Goal: Information Seeking & Learning: Learn about a topic

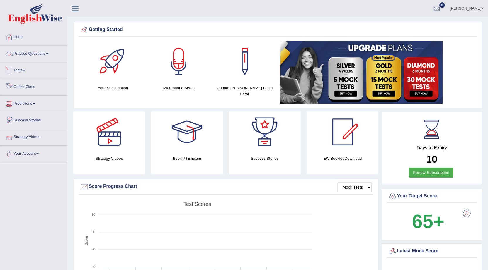
click at [44, 51] on link "Practice Questions" at bounding box center [33, 53] width 67 height 15
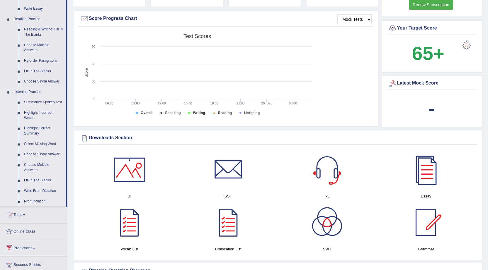
scroll to position [176, 0]
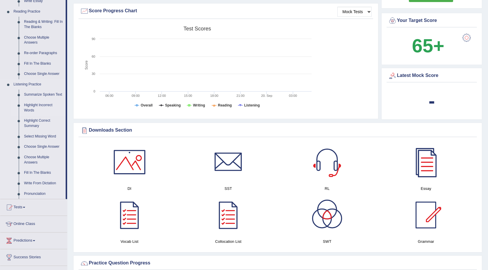
click at [45, 106] on link "Highlight Incorrect Words" at bounding box center [43, 108] width 44 height 16
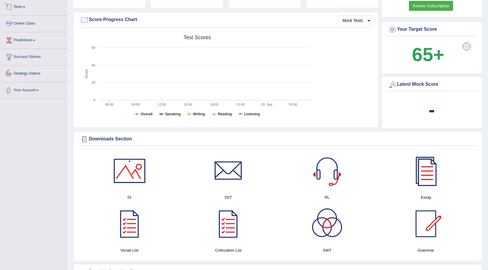
scroll to position [217, 0]
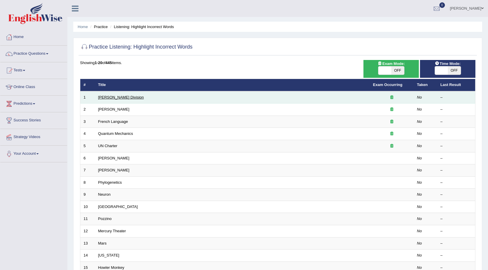
click at [108, 99] on link "Ward Division" at bounding box center [121, 97] width 46 height 4
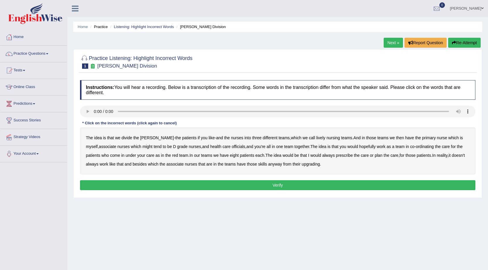
click at [316, 139] on b "lively" at bounding box center [320, 138] width 9 height 5
click at [142, 148] on b "might" at bounding box center [147, 146] width 10 height 5
click at [232, 148] on b "officials" at bounding box center [238, 146] width 13 height 5
click at [196, 156] on b "our" at bounding box center [197, 155] width 6 height 5
drag, startPoint x: 199, startPoint y: 154, endPoint x: 234, endPoint y: 154, distance: 35.8
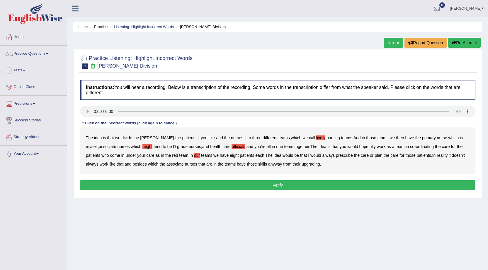
click at [200, 154] on b "our" at bounding box center [197, 155] width 6 height 5
click at [320, 164] on b "upgrading" at bounding box center [311, 164] width 18 height 5
click at [303, 186] on button "Verify" at bounding box center [277, 186] width 395 height 10
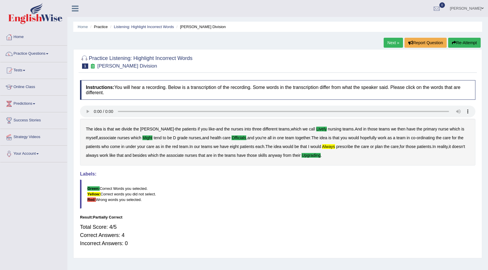
click at [387, 42] on link "Next »" at bounding box center [393, 43] width 19 height 10
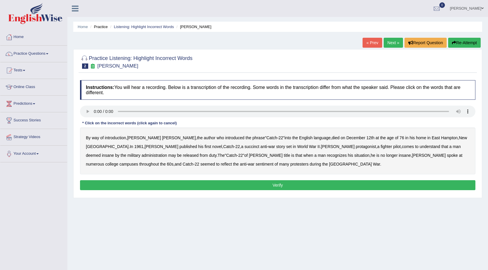
click at [244, 147] on b "succinct" at bounding box center [251, 146] width 15 height 5
click at [309, 148] on b "War" at bounding box center [312, 146] width 7 height 5
click at [309, 149] on b "War" at bounding box center [312, 146] width 7 height 5
click at [167, 153] on b "administration" at bounding box center [154, 155] width 25 height 5
click at [232, 162] on b "reflect" at bounding box center [226, 164] width 11 height 5
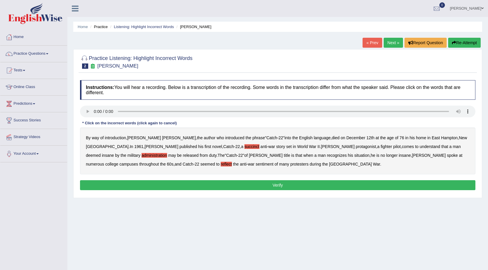
click at [272, 184] on button "Verify" at bounding box center [277, 186] width 395 height 10
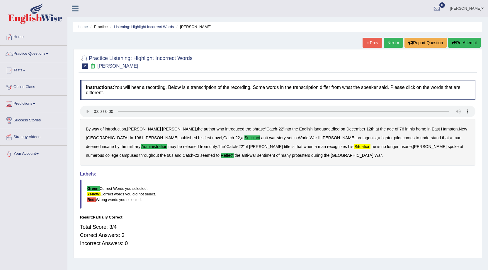
click at [391, 42] on link "Next »" at bounding box center [393, 43] width 19 height 10
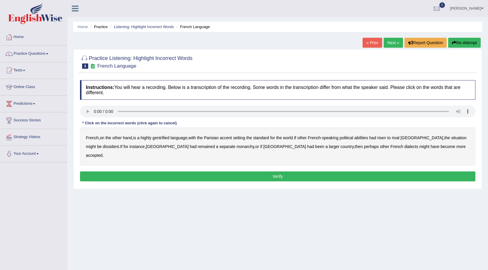
click at [168, 139] on b "gentrified" at bounding box center [160, 138] width 17 height 5
click at [103, 147] on b "dissident" at bounding box center [111, 146] width 16 height 5
click at [363, 172] on button "Verify" at bounding box center [277, 177] width 395 height 10
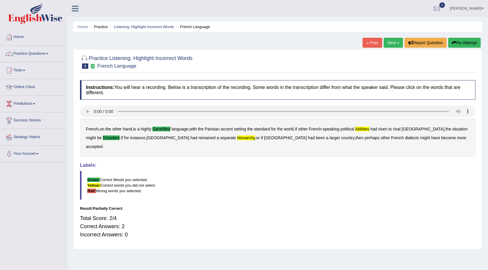
click at [465, 42] on button "Re-Attempt" at bounding box center [464, 43] width 33 height 10
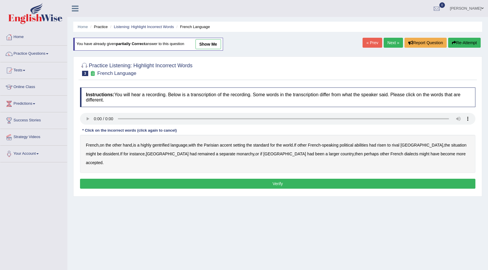
click at [164, 145] on b "gentrified" at bounding box center [160, 145] width 17 height 5
click at [367, 146] on b "abilities" at bounding box center [361, 145] width 14 height 5
click at [237, 155] on b "monarchy" at bounding box center [246, 154] width 18 height 5
click at [256, 179] on button "Verify" at bounding box center [277, 184] width 395 height 10
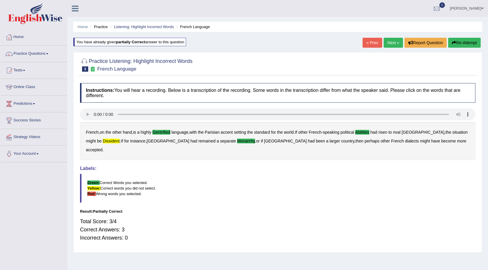
click at [396, 40] on link "Next »" at bounding box center [393, 43] width 19 height 10
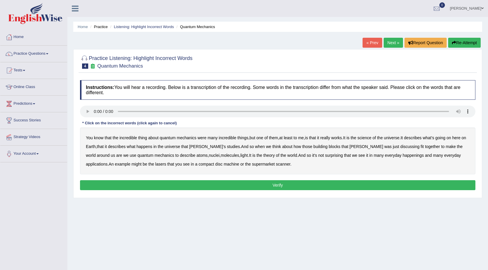
click at [371, 139] on b "science" at bounding box center [365, 138] width 14 height 5
click at [400, 147] on b "discussing" at bounding box center [409, 146] width 19 height 5
click at [183, 161] on div "You know that the incredible thing about quantum mechanics were many incredible…" at bounding box center [277, 151] width 395 height 47
click at [224, 165] on b "machine" at bounding box center [232, 164] width 16 height 5
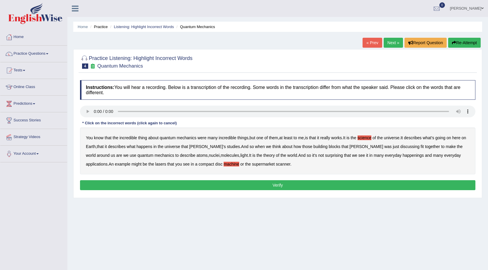
click at [268, 187] on button "Verify" at bounding box center [277, 186] width 395 height 10
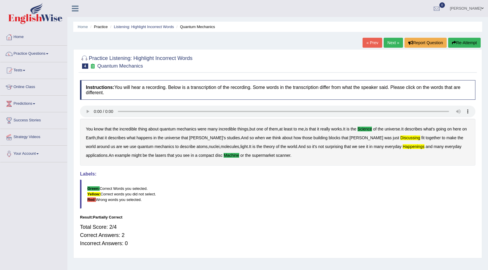
click at [468, 40] on button "Re-Attempt" at bounding box center [464, 43] width 33 height 10
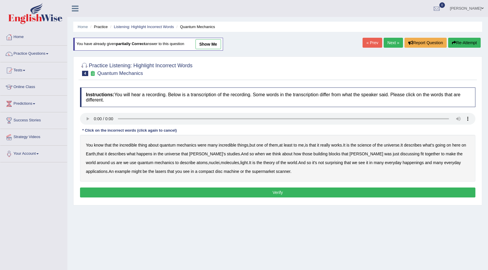
click at [394, 146] on b "universe" at bounding box center [392, 145] width 16 height 5
click at [395, 145] on b "universe" at bounding box center [392, 145] width 16 height 5
click at [371, 147] on b "science" at bounding box center [365, 145] width 14 height 5
click at [400, 154] on b "discussing" at bounding box center [409, 154] width 19 height 5
click at [403, 163] on b "happenings" at bounding box center [413, 163] width 21 height 5
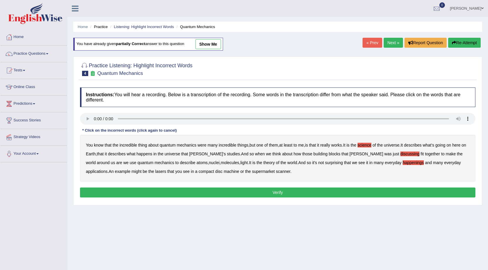
click at [224, 172] on b "machine" at bounding box center [232, 171] width 16 height 5
click at [284, 191] on button "Verify" at bounding box center [277, 193] width 395 height 10
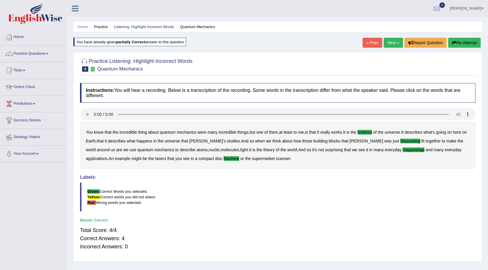
click at [388, 40] on link "Next »" at bounding box center [393, 43] width 19 height 10
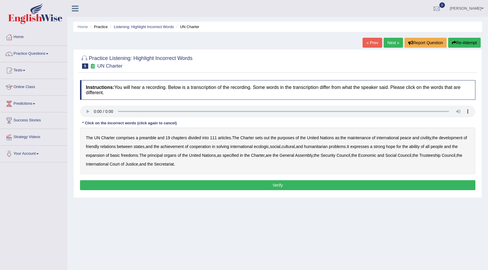
click at [428, 139] on b "civility" at bounding box center [425, 138] width 11 height 5
click at [269, 148] on b "ecologic" at bounding box center [261, 146] width 15 height 5
click at [420, 147] on b "ability" at bounding box center [414, 146] width 11 height 5
click at [297, 188] on button "Verify" at bounding box center [277, 186] width 395 height 10
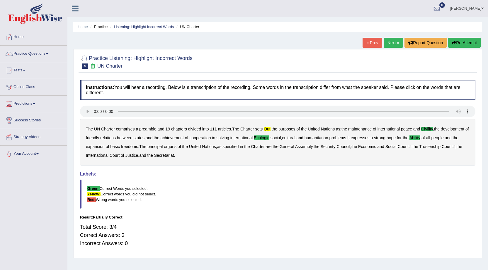
click at [466, 41] on button "Re-Attempt" at bounding box center [464, 43] width 33 height 10
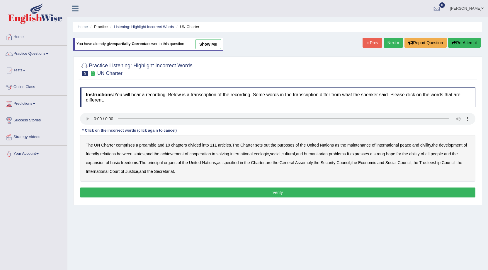
click at [267, 144] on b "out" at bounding box center [267, 145] width 6 height 5
click at [268, 155] on b "ecologic" at bounding box center [261, 154] width 15 height 5
click at [420, 154] on b "ability" at bounding box center [414, 154] width 11 height 5
click at [429, 145] on b "civility" at bounding box center [425, 145] width 11 height 5
click at [397, 193] on button "Verify" at bounding box center [277, 193] width 395 height 10
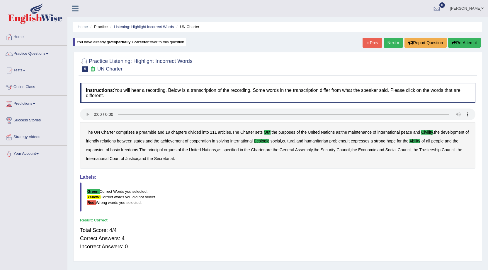
click at [387, 42] on link "Next »" at bounding box center [393, 43] width 19 height 10
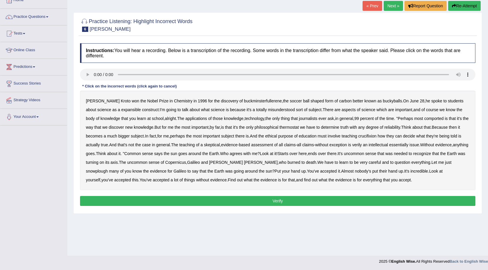
scroll to position [37, 0]
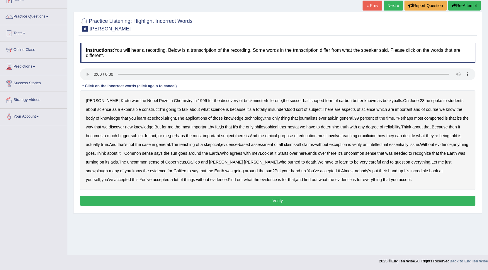
click at [123, 110] on b "expansible" at bounding box center [131, 109] width 20 height 5
drag, startPoint x: 286, startPoint y: 124, endPoint x: 290, endPoint y: 125, distance: 4.1
click at [287, 124] on div "Harold Kroto won the Nobel Prize in Chemistry in 1996 for the discovery of buck…" at bounding box center [277, 141] width 395 height 100
click at [292, 125] on b "thermostat" at bounding box center [288, 127] width 19 height 5
click at [373, 137] on b "crucifixion" at bounding box center [367, 136] width 18 height 5
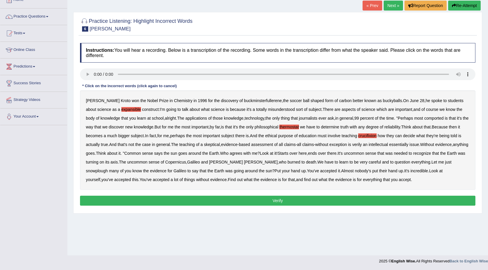
click at [361, 146] on b "verily" at bounding box center [357, 144] width 10 height 5
click at [399, 145] on b "essentially" at bounding box center [398, 144] width 19 height 5
click at [376, 145] on b "intellectual" at bounding box center [378, 144] width 19 height 5
click at [399, 144] on b "essentially" at bounding box center [398, 144] width 19 height 5
click at [378, 143] on b "intellectual" at bounding box center [378, 144] width 19 height 5
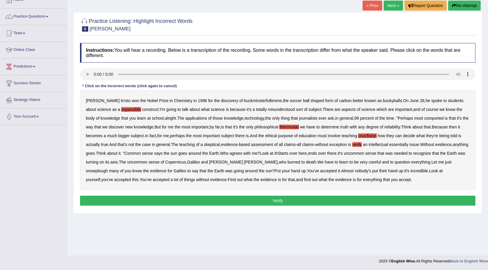
click at [108, 169] on b "snowplough" at bounding box center [97, 171] width 22 height 5
click at [333, 202] on button "Verify" at bounding box center [277, 201] width 395 height 10
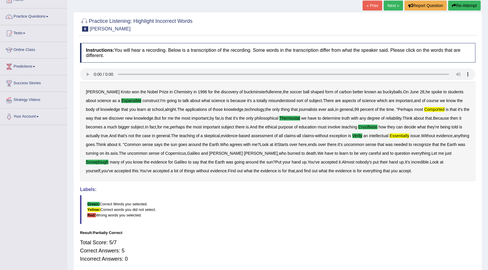
click at [390, 5] on link "Next »" at bounding box center [393, 6] width 19 height 10
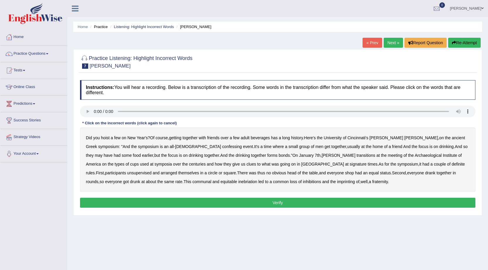
click at [222, 146] on b "confessing" at bounding box center [232, 146] width 20 height 5
click at [350, 166] on b "signature" at bounding box center [358, 164] width 17 height 5
click at [337, 183] on b "imprinting" at bounding box center [346, 182] width 18 height 5
click at [256, 204] on button "Verify" at bounding box center [277, 203] width 395 height 10
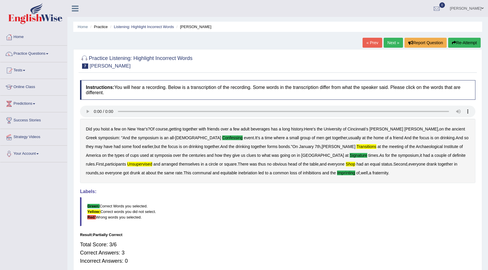
click at [460, 42] on button "Re-Attempt" at bounding box center [464, 43] width 33 height 10
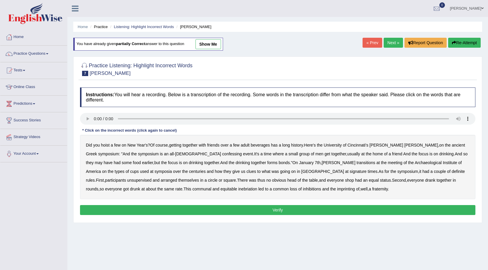
click at [102, 161] on b "may" at bounding box center [99, 163] width 8 height 5
click at [350, 171] on b "signature" at bounding box center [358, 171] width 17 height 5
click at [345, 181] on b "shop" at bounding box center [349, 180] width 9 height 5
click at [360, 189] on b "well" at bounding box center [363, 189] width 7 height 5
click at [268, 213] on button "Verify" at bounding box center [277, 210] width 395 height 10
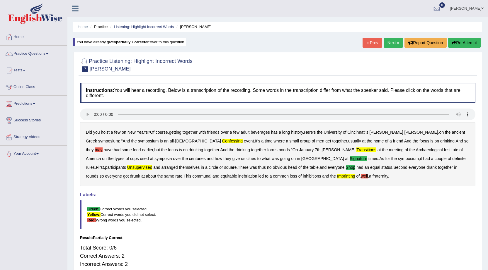
click at [465, 42] on button "Re-Attempt" at bounding box center [464, 43] width 33 height 10
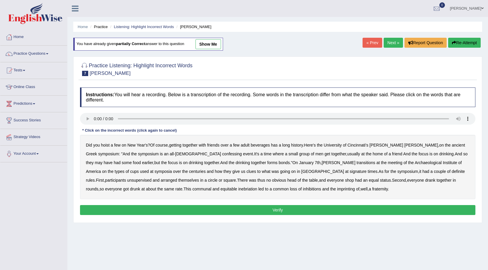
click at [222, 154] on b "confessing" at bounding box center [232, 154] width 20 height 5
click at [356, 162] on b "transitions" at bounding box center [365, 163] width 19 height 5
click at [350, 172] on b "signature" at bounding box center [358, 171] width 17 height 5
click at [345, 181] on b "shop" at bounding box center [349, 180] width 9 height 5
click at [337, 189] on b "imprinting" at bounding box center [346, 189] width 18 height 5
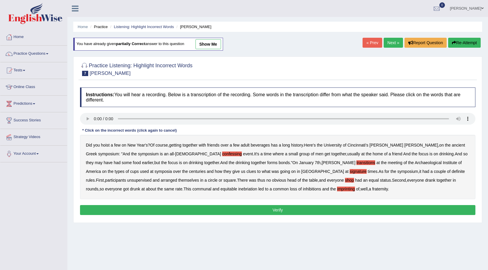
click at [279, 208] on button "Verify" at bounding box center [277, 210] width 395 height 10
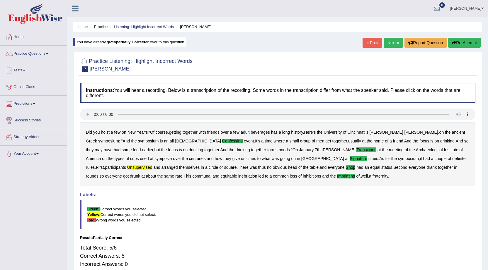
click at [390, 44] on link "Next »" at bounding box center [393, 43] width 19 height 10
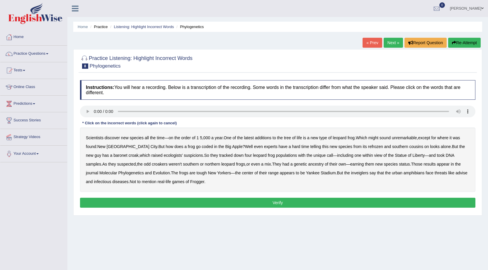
click at [202, 147] on b "coded" at bounding box center [207, 146] width 11 height 5
click at [113, 153] on b "baronet" at bounding box center [120, 155] width 14 height 5
click at [351, 173] on b "inveiglers" at bounding box center [359, 173] width 17 height 5
click at [111, 180] on b "infectious" at bounding box center [102, 182] width 17 height 5
click at [289, 204] on button "Verify" at bounding box center [277, 203] width 395 height 10
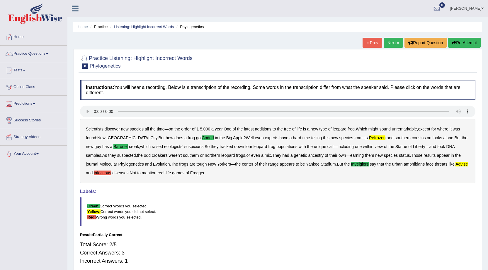
click at [462, 42] on button "Re-Attempt" at bounding box center [464, 43] width 33 height 10
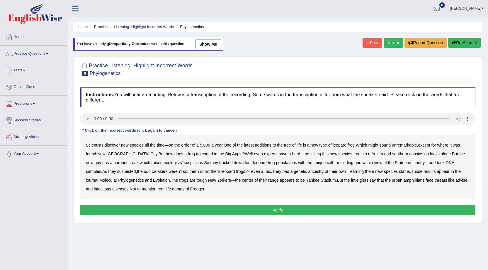
click at [202, 153] on b "coded" at bounding box center [207, 154] width 11 height 5
click at [455, 181] on b "advise" at bounding box center [461, 180] width 12 height 5
click at [327, 211] on button "Verify" at bounding box center [277, 210] width 395 height 10
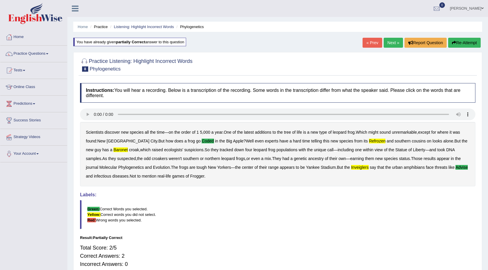
click at [465, 42] on button "Re-Attempt" at bounding box center [464, 43] width 33 height 10
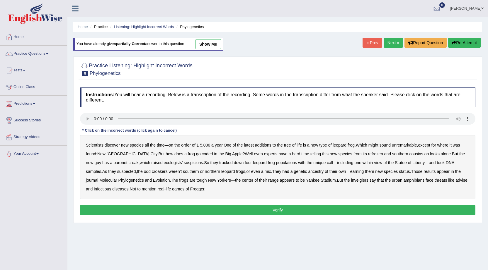
click at [202, 153] on b "coded" at bounding box center [207, 154] width 11 height 5
click at [113, 164] on b "baronet" at bounding box center [120, 163] width 14 height 5
click at [351, 179] on b "inveiglers" at bounding box center [359, 180] width 17 height 5
click at [455, 181] on b "advise" at bounding box center [461, 180] width 12 height 5
click at [307, 211] on button "Verify" at bounding box center [277, 210] width 395 height 10
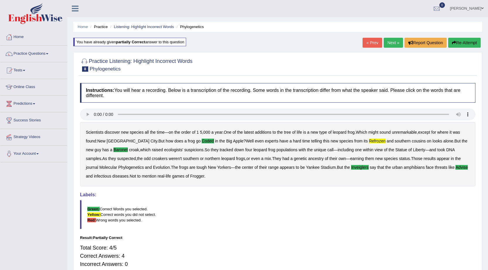
click at [389, 40] on link "Next »" at bounding box center [393, 43] width 19 height 10
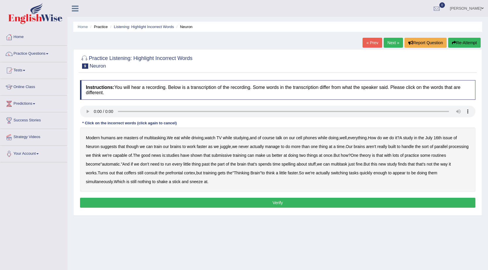
click at [269, 138] on b "course" at bounding box center [268, 138] width 12 height 5
click at [275, 139] on b "course" at bounding box center [268, 138] width 12 height 5
click at [135, 149] on b "though" at bounding box center [132, 146] width 13 height 5
click at [232, 155] on b "submissive" at bounding box center [221, 155] width 20 height 5
click at [430, 155] on b "some" at bounding box center [425, 155] width 10 height 5
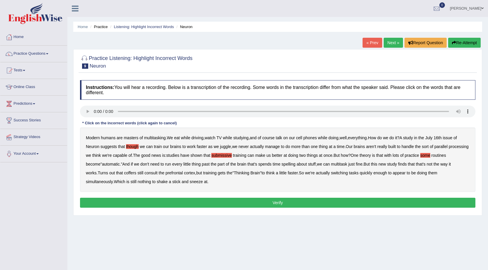
click at [132, 174] on b "coffers" at bounding box center [130, 173] width 12 height 5
click at [280, 204] on button "Verify" at bounding box center [277, 203] width 395 height 10
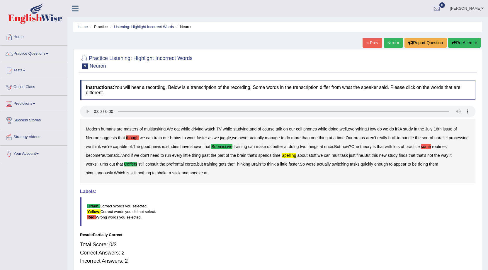
click at [476, 41] on button "Re-Attempt" at bounding box center [464, 43] width 33 height 10
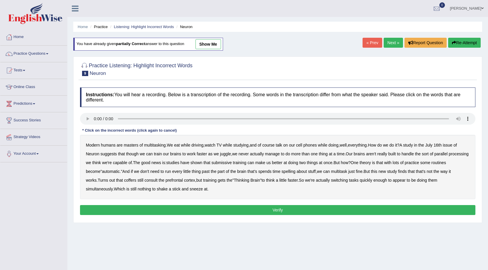
click at [232, 163] on b "submissive" at bounding box center [221, 163] width 20 height 5
click at [135, 182] on b "coffers" at bounding box center [130, 180] width 12 height 5
click at [276, 211] on button "Verify" at bounding box center [277, 210] width 395 height 10
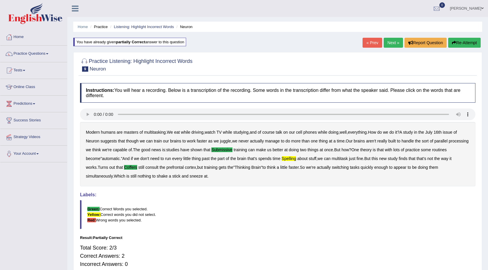
click at [394, 43] on link "Next »" at bounding box center [393, 43] width 19 height 10
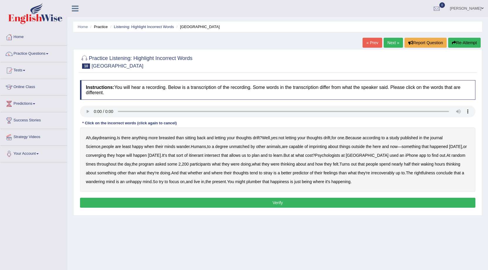
click at [170, 136] on b "breasted" at bounding box center [167, 138] width 16 height 5
click at [310, 148] on b "imprinting" at bounding box center [318, 146] width 18 height 5
click at [98, 154] on b "converging" at bounding box center [96, 155] width 20 height 5
click at [375, 172] on b "irrecoverably" at bounding box center [382, 173] width 23 height 5
click at [256, 181] on b "plumber" at bounding box center [253, 182] width 15 height 5
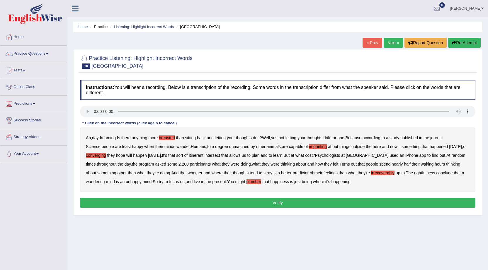
click at [307, 204] on button "Verify" at bounding box center [277, 203] width 395 height 10
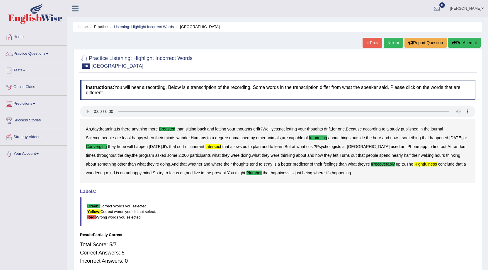
click at [462, 43] on button "Re-Attempt" at bounding box center [464, 43] width 33 height 10
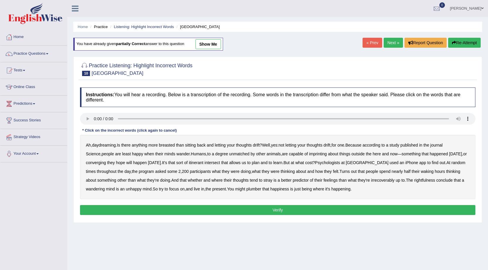
click at [170, 144] on b "breasted" at bounding box center [167, 145] width 16 height 5
click at [309, 154] on b "imprinting" at bounding box center [318, 154] width 18 height 5
click at [93, 164] on b "converging" at bounding box center [96, 163] width 20 height 5
click at [373, 181] on b "irrecoverably" at bounding box center [382, 180] width 23 height 5
click at [260, 188] on b "plumber" at bounding box center [253, 189] width 15 height 5
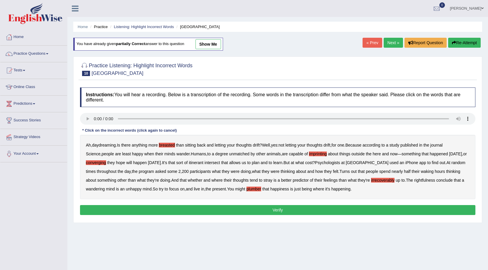
click at [152, 212] on button "Verify" at bounding box center [277, 210] width 395 height 10
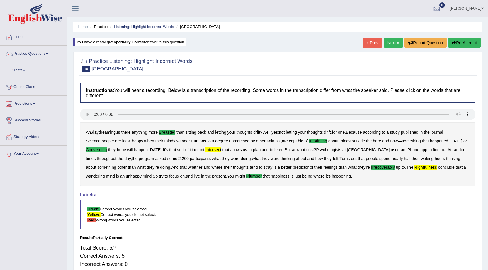
click at [469, 43] on button "Re-Attempt" at bounding box center [464, 43] width 33 height 10
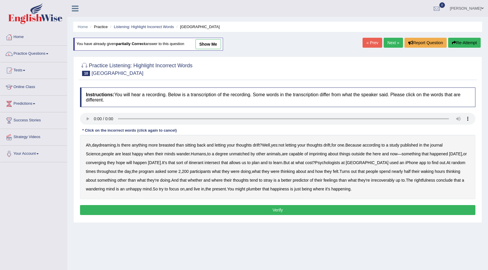
click at [169, 144] on b "breasted" at bounding box center [167, 145] width 16 height 5
click at [309, 155] on b "imprinting" at bounding box center [318, 154] width 18 height 5
click at [101, 163] on b "converging" at bounding box center [96, 163] width 20 height 5
click at [220, 162] on b "intersect" at bounding box center [213, 163] width 16 height 5
click at [373, 180] on b "irrecoverably" at bounding box center [382, 180] width 23 height 5
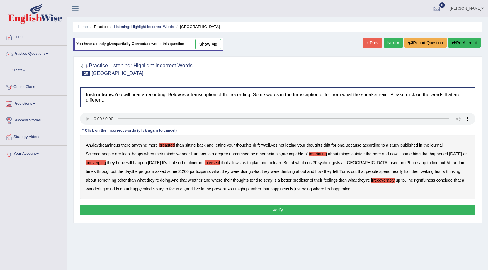
click at [260, 191] on b "plumber" at bounding box center [253, 189] width 15 height 5
click at [353, 211] on button "Verify" at bounding box center [277, 210] width 395 height 10
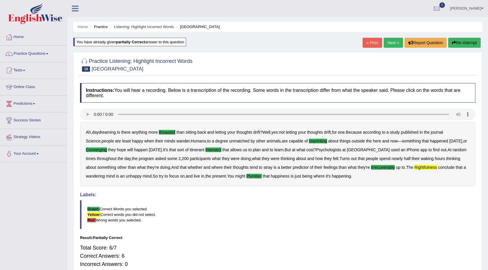
click at [467, 42] on button "Re-Attempt" at bounding box center [464, 43] width 33 height 10
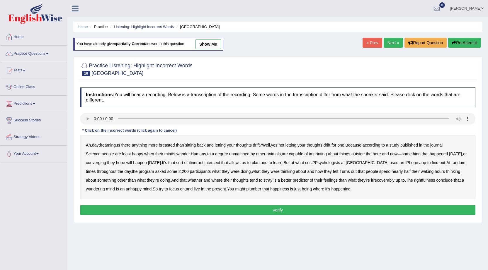
click at [175, 144] on b "breasted" at bounding box center [167, 145] width 16 height 5
click at [309, 154] on b "imprinting" at bounding box center [318, 154] width 18 height 5
drag, startPoint x: 102, startPoint y: 161, endPoint x: 111, endPoint y: 161, distance: 8.8
click at [102, 161] on b "converging" at bounding box center [96, 163] width 20 height 5
click at [219, 162] on b "intersect" at bounding box center [213, 163] width 16 height 5
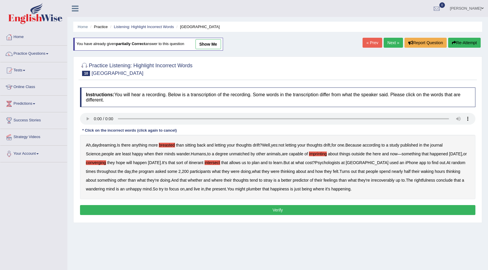
click at [376, 178] on b "irrecoverably" at bounding box center [382, 180] width 23 height 5
click at [420, 181] on b "rightfulness" at bounding box center [424, 180] width 21 height 5
click at [260, 189] on b "plumber" at bounding box center [253, 189] width 15 height 5
click at [372, 208] on button "Verify" at bounding box center [277, 210] width 395 height 10
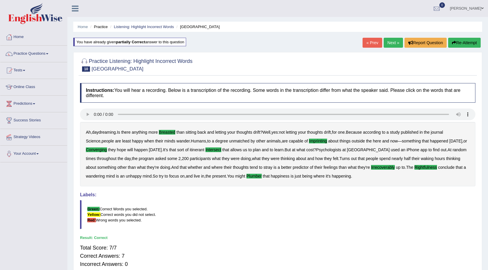
click at [392, 44] on link "Next »" at bounding box center [393, 43] width 19 height 10
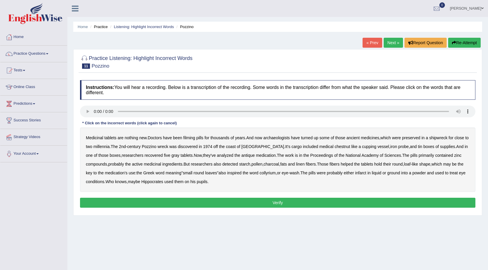
click at [192, 138] on b "filming" at bounding box center [189, 138] width 12 height 5
click at [335, 148] on b "chestnut" at bounding box center [343, 146] width 16 height 5
click at [227, 174] on b "inspired" at bounding box center [234, 173] width 14 height 5
click at [227, 173] on b "inspired" at bounding box center [234, 173] width 14 height 5
click at [344, 172] on b "either" at bounding box center [349, 173] width 10 height 5
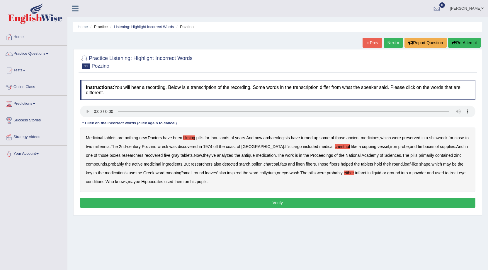
click at [289, 204] on button "Verify" at bounding box center [277, 203] width 395 height 10
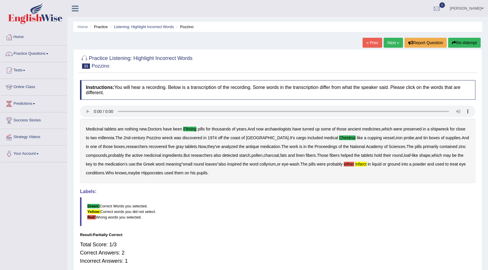
click at [389, 43] on link "Next »" at bounding box center [393, 43] width 19 height 10
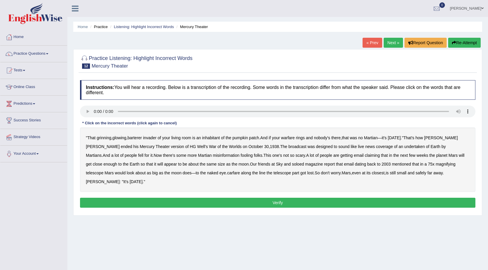
click at [139, 139] on b "barterer" at bounding box center [134, 138] width 14 height 5
click at [365, 147] on b "news" at bounding box center [370, 146] width 10 height 5
click at [365, 146] on b "news" at bounding box center [370, 146] width 10 height 5
click at [292, 165] on b "soloed" at bounding box center [298, 164] width 12 height 5
drag, startPoint x: 186, startPoint y: 173, endPoint x: 206, endPoint y: 175, distance: 20.6
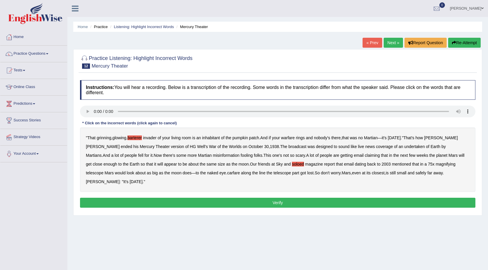
click at [227, 173] on b "carfare" at bounding box center [233, 173] width 13 height 5
click at [372, 198] on button "Verify" at bounding box center [277, 203] width 395 height 10
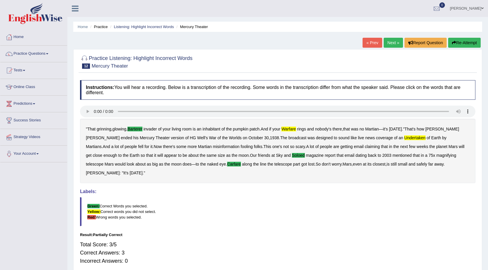
click at [469, 42] on button "Re-Attempt" at bounding box center [464, 43] width 33 height 10
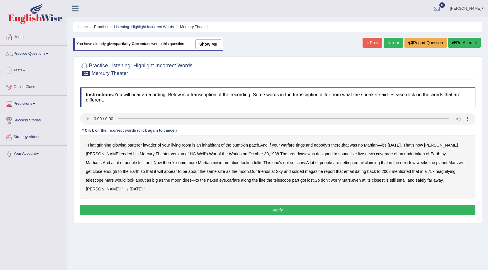
click at [136, 145] on b "barterer" at bounding box center [134, 145] width 14 height 5
click at [404, 154] on b "undertaken" at bounding box center [414, 154] width 21 height 5
click at [292, 172] on b "soloed" at bounding box center [298, 171] width 12 height 5
click at [227, 179] on b "carfare" at bounding box center [233, 180] width 13 height 5
click at [293, 146] on b "warfare" at bounding box center [288, 145] width 14 height 5
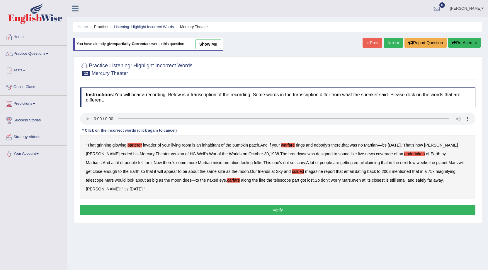
click at [323, 205] on button "Verify" at bounding box center [277, 210] width 395 height 10
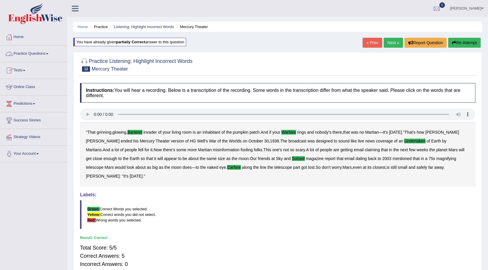
click at [34, 50] on link "Practice Questions" at bounding box center [33, 53] width 67 height 15
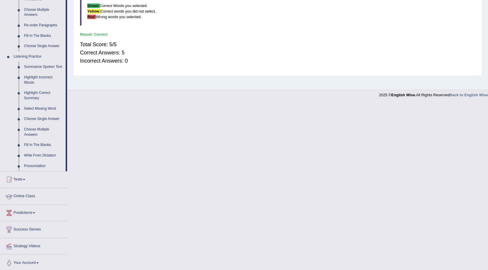
scroll to position [205, 0]
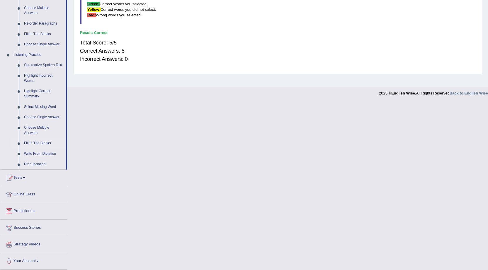
click at [42, 142] on link "Fill In The Blanks" at bounding box center [43, 143] width 44 height 11
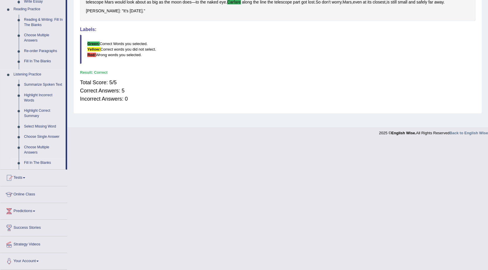
scroll to position [96, 0]
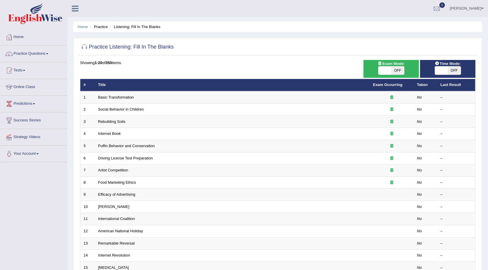
click at [121, 96] on link "Basic Transformation" at bounding box center [116, 97] width 36 height 4
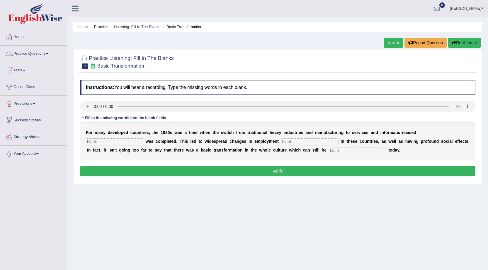
click at [127, 142] on input "text" at bounding box center [114, 142] width 57 height 7
type input "inter preb"
click at [295, 143] on input "text" at bounding box center [309, 142] width 57 height 7
type input "planture"
click at [365, 150] on input "text" at bounding box center [357, 150] width 57 height 7
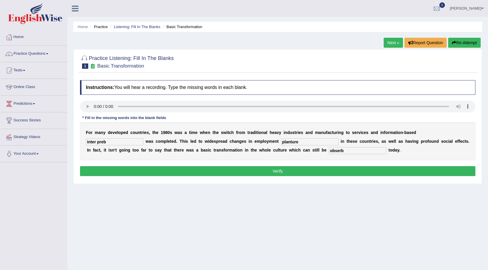
type input "obserb"
click at [370, 170] on button "Verify" at bounding box center [277, 171] width 395 height 10
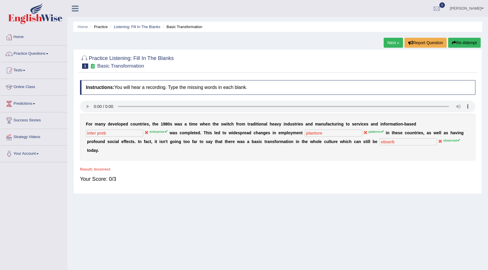
click at [471, 40] on button "Re-Attempt" at bounding box center [464, 43] width 33 height 10
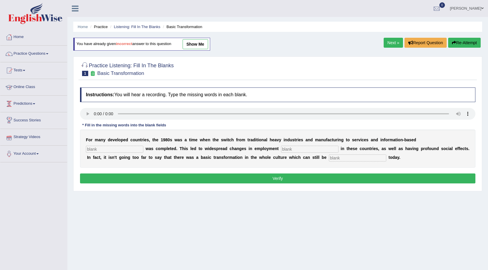
click at [103, 149] on input "text" at bounding box center [114, 149] width 57 height 7
type input "enterprise"
click at [320, 148] on input "text" at bounding box center [309, 149] width 57 height 7
type input "planture"
click at [352, 156] on input "text" at bounding box center [357, 158] width 57 height 7
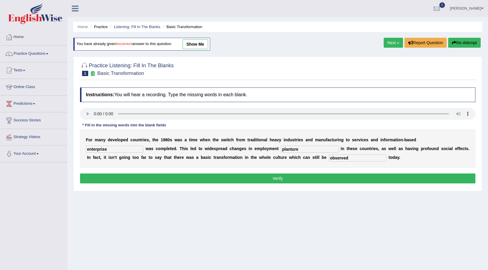
type input "observed"
click at [370, 181] on button "Verify" at bounding box center [277, 179] width 395 height 10
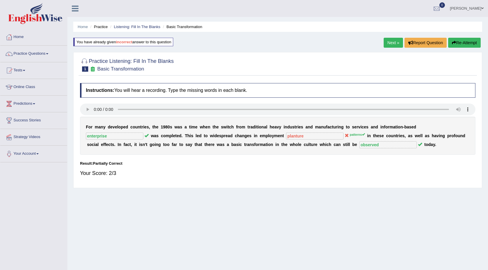
click at [387, 46] on link "Next »" at bounding box center [393, 43] width 19 height 10
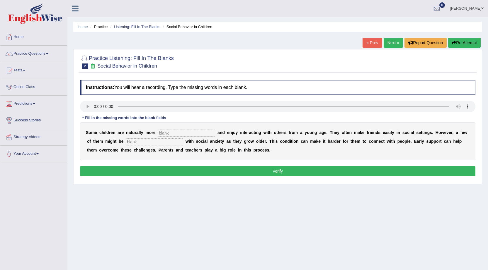
click at [191, 131] on input "text" at bounding box center [186, 133] width 57 height 7
type input "socialable"
click at [171, 144] on input "text" at bounding box center [154, 142] width 57 height 7
type input "daignoised"
click at [195, 173] on button "Verify" at bounding box center [277, 171] width 395 height 10
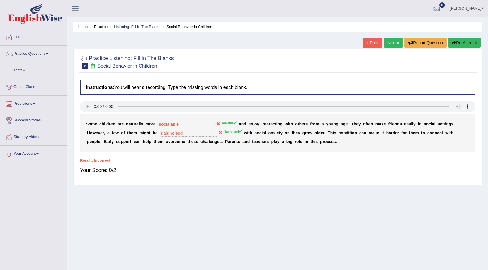
click at [469, 45] on button "Re-Attempt" at bounding box center [464, 43] width 33 height 10
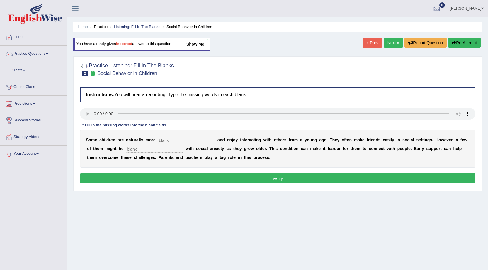
click at [193, 143] on input "text" at bounding box center [186, 140] width 57 height 7
type input "sociable"
click at [172, 148] on input "text" at bounding box center [154, 149] width 57 height 7
type input "diagnosed"
click at [218, 182] on button "Verify" at bounding box center [277, 179] width 395 height 10
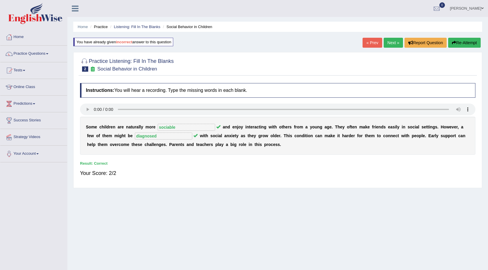
click at [385, 41] on link "Next »" at bounding box center [393, 43] width 19 height 10
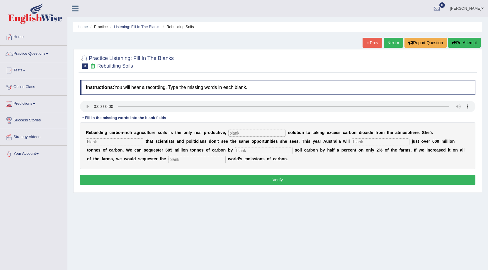
click at [264, 133] on input "text" at bounding box center [256, 133] width 57 height 7
click at [119, 143] on input "text" at bounding box center [114, 142] width 57 height 7
click at [372, 140] on input "text" at bounding box center [380, 142] width 57 height 7
type input "admitting"
click at [257, 152] on input "text" at bounding box center [263, 150] width 57 height 7
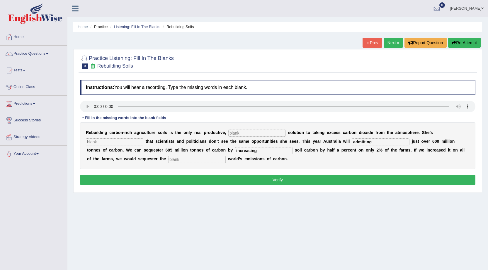
type input "increasing"
click at [207, 161] on input "text" at bounding box center [196, 159] width 57 height 7
type input "whole"
click at [238, 132] on input "text" at bounding box center [256, 133] width 57 height 7
type input "perminant"
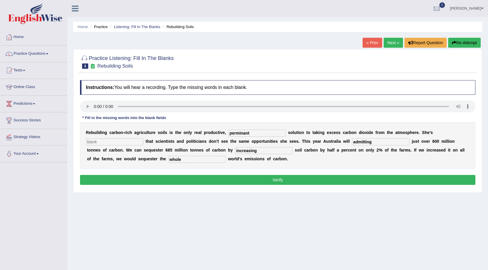
click at [130, 141] on input "text" at bounding box center [114, 142] width 57 height 7
type input "frustrated"
click at [231, 178] on button "Verify" at bounding box center [277, 180] width 395 height 10
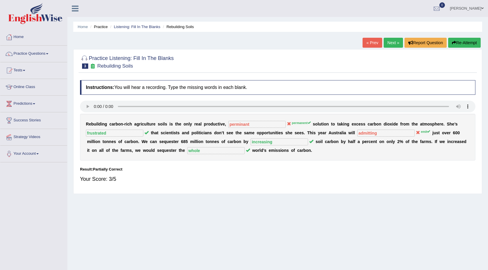
click at [395, 43] on link "Next »" at bounding box center [393, 43] width 19 height 10
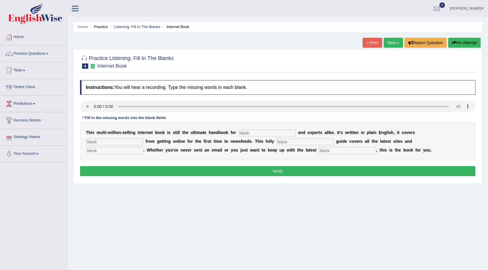
click at [284, 132] on input "text" at bounding box center [266, 133] width 57 height 7
type input "noveses"
click at [121, 141] on input "text" at bounding box center [114, 142] width 57 height 7
type input "everything"
click at [279, 144] on input "text" at bounding box center [304, 142] width 57 height 7
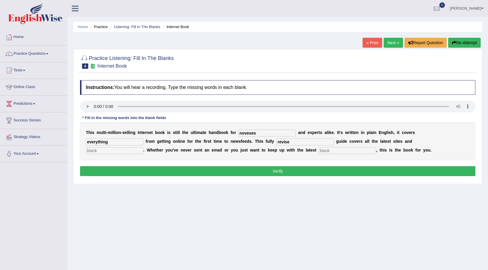
type input "revise"
click at [119, 149] on input "text" at bounding box center [114, 150] width 57 height 7
type input "craises"
click at [346, 153] on input "text" at bounding box center [347, 150] width 57 height 7
type input "developments"
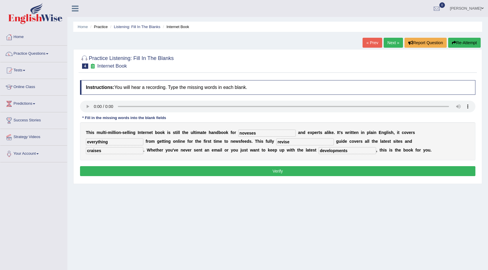
click at [335, 172] on button "Verify" at bounding box center [277, 171] width 395 height 10
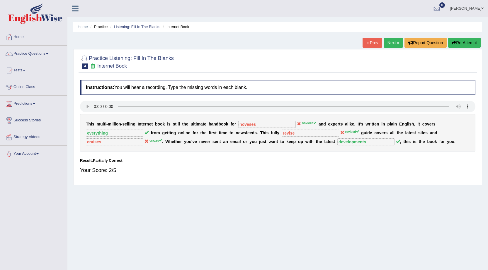
click at [461, 42] on button "Re-Attempt" at bounding box center [464, 43] width 33 height 10
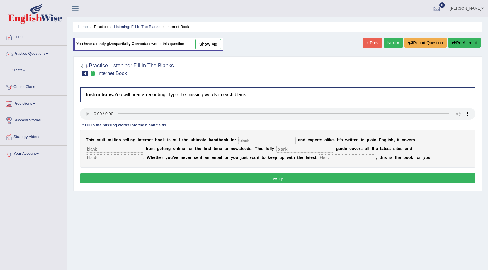
click at [273, 140] on input "text" at bounding box center [266, 140] width 57 height 7
type input "novices"
click at [108, 149] on input "text" at bounding box center [114, 149] width 57 height 7
type input "everything"
click at [323, 150] on input "text" at bounding box center [304, 149] width 57 height 7
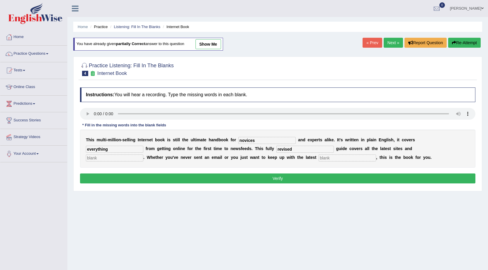
type input "revised"
click at [137, 160] on input "text" at bounding box center [114, 158] width 57 height 7
type input "crazes"
click at [334, 159] on input "text" at bounding box center [347, 158] width 57 height 7
type input "developments"
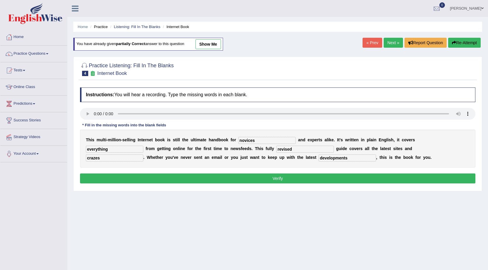
click at [357, 182] on button "Verify" at bounding box center [277, 179] width 395 height 10
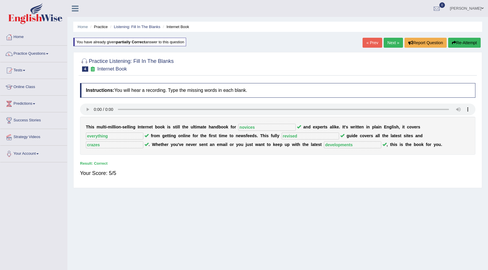
click at [396, 45] on link "Next »" at bounding box center [393, 43] width 19 height 10
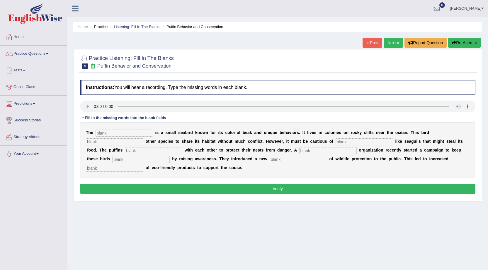
click at [142, 134] on input "text" at bounding box center [124, 133] width 57 height 7
type input "pufin"
click at [114, 142] on input "text" at bounding box center [114, 142] width 57 height 7
type input "allows"
click at [353, 143] on input "text" at bounding box center [364, 142] width 57 height 7
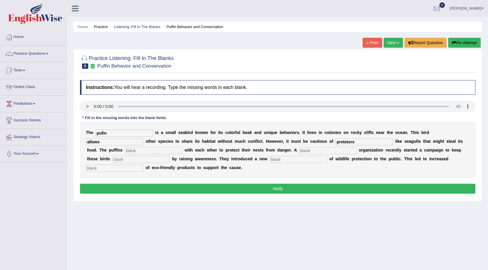
type input "pretetors"
click at [280, 159] on input "text" at bounding box center [298, 159] width 57 height 7
click at [125, 158] on input "text" at bounding box center [140, 159] width 57 height 7
type input "corpirate"
click at [282, 161] on input "text" at bounding box center [298, 159] width 57 height 7
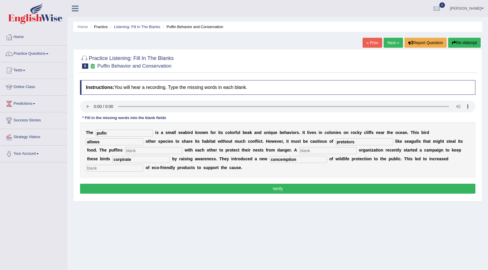
type input "concemption"
click at [112, 169] on input "text" at bounding box center [114, 168] width 57 height 7
type input "conception"
drag, startPoint x: 135, startPoint y: 159, endPoint x: 112, endPoint y: 160, distance: 23.5
click at [112, 160] on div "T h e pufin i s a s m a l l s e a b i r d k n o w n f o r i t s c o l o r f u l…" at bounding box center [277, 151] width 395 height 56
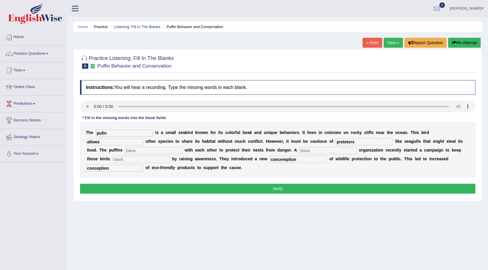
click at [314, 150] on input "text" at bounding box center [327, 150] width 57 height 7
paste input "corpirate"
type input "corpirate"
click at [140, 160] on input "text" at bounding box center [140, 159] width 57 height 7
type input "save"
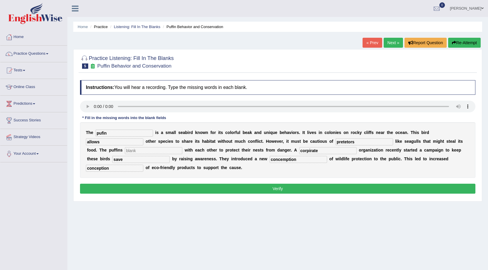
click at [162, 151] on input "text" at bounding box center [153, 150] width 57 height 7
paste input "corpirate"
type input "corpirate"
click at [322, 153] on input "corpirate" at bounding box center [327, 150] width 57 height 7
type input "corpirator"
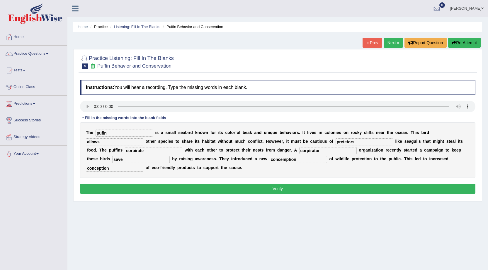
click at [312, 191] on button "Verify" at bounding box center [277, 189] width 395 height 10
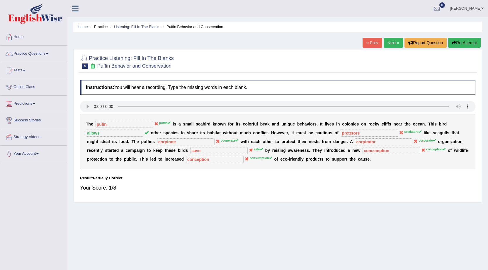
click at [469, 40] on button "Re-Attempt" at bounding box center [464, 43] width 33 height 10
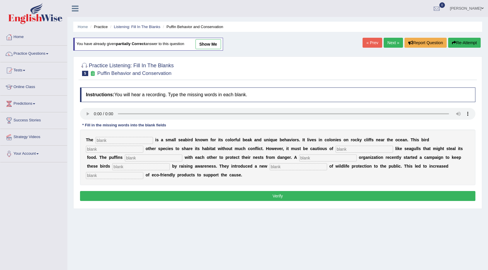
click at [114, 142] on input "text" at bounding box center [124, 140] width 57 height 7
type input "puffin"
click at [132, 150] on input "text" at bounding box center [114, 149] width 57 height 7
type input "allows"
click at [353, 151] on input "text" at bounding box center [364, 149] width 57 height 7
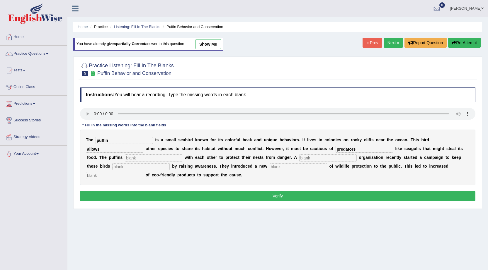
type input "predators"
click input "text"
type input "cooperate"
click input "text"
type input "corporate"
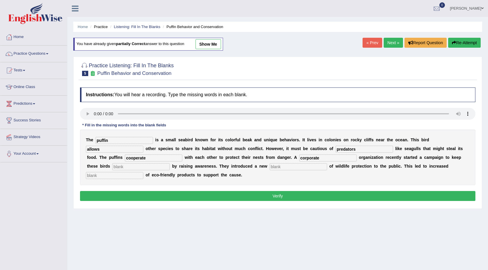
click input "text"
type input "safe"
click input "text"
type input "conception"
click input "text"
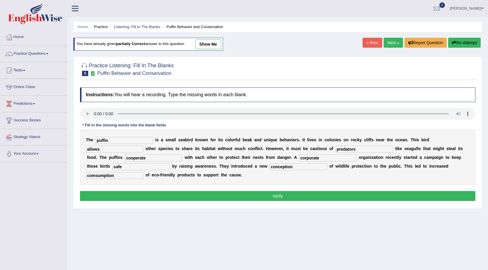
click input "comsumption"
type input "consumption"
click button "Verify"
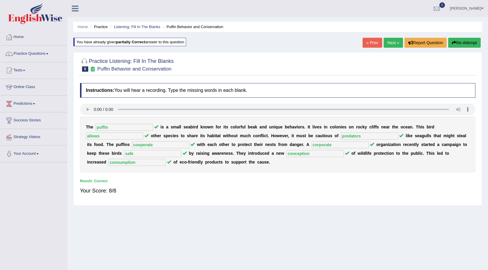
click link "Next »"
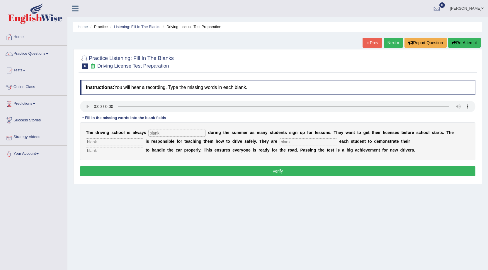
click at [190, 135] on input "text" at bounding box center [176, 133] width 57 height 7
type input "busy"
click at [117, 144] on input "text" at bounding box center [114, 142] width 57 height 7
type input "instructor"
click at [297, 141] on input "text" at bounding box center [308, 142] width 57 height 7
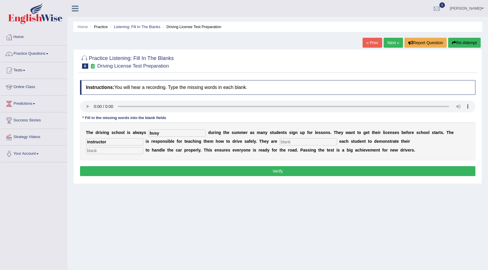
click at [139, 150] on input "text" at bounding box center [114, 150] width 57 height 7
type input "ability"
click at [301, 142] on input "text" at bounding box center [308, 142] width 57 height 7
type input "requiring"
click at [301, 171] on button "Verify" at bounding box center [277, 171] width 395 height 10
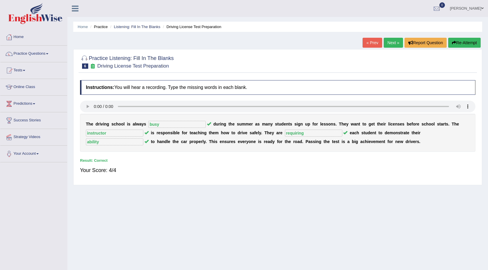
click at [389, 45] on link "Next »" at bounding box center [393, 43] width 19 height 10
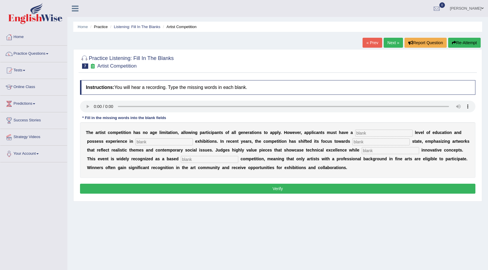
click at [373, 133] on input "text" at bounding box center [383, 133] width 57 height 7
type input "graduation"
click at [158, 142] on input "text" at bounding box center [163, 142] width 57 height 7
type input "sculpture"
click at [386, 142] on input "text" at bounding box center [380, 142] width 57 height 7
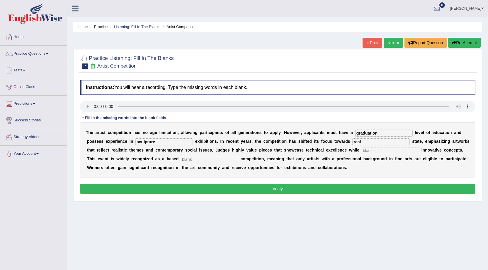
type input "real"
click at [403, 150] on input "text" at bounding box center [390, 150] width 57 height 7
click at [397, 152] on input "incorperating" at bounding box center [390, 150] width 57 height 7
type input "incorporating"
click at [238, 161] on input "text" at bounding box center [209, 159] width 57 height 7
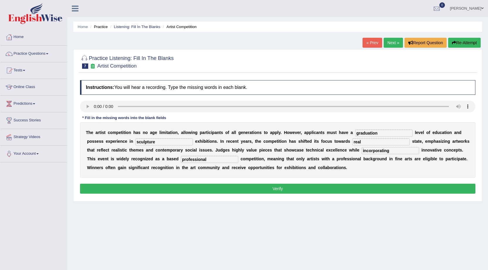
type input "professional"
click at [382, 134] on input "graduation" at bounding box center [383, 133] width 57 height 7
type input "graduate"
click at [234, 160] on input "professional" at bounding box center [209, 159] width 57 height 7
type input "profession"
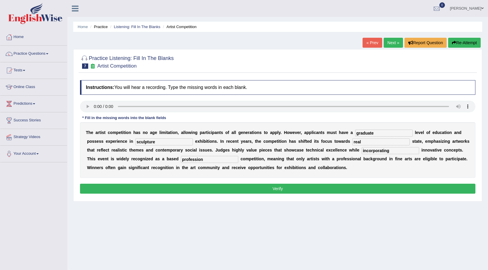
click at [270, 191] on button "Verify" at bounding box center [277, 189] width 395 height 10
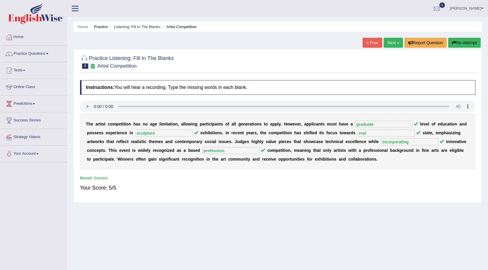
click at [389, 44] on link "Next »" at bounding box center [393, 43] width 19 height 10
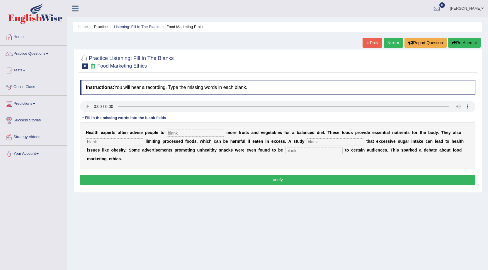
click at [200, 132] on input "text" at bounding box center [195, 133] width 57 height 7
type input "consume"
click at [113, 140] on input "text" at bounding box center [114, 142] width 57 height 7
type input "recommended"
click at [328, 144] on input "text" at bounding box center [335, 142] width 57 height 7
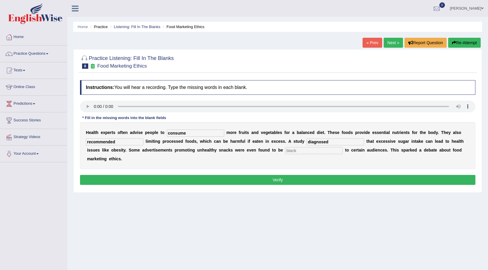
type input "diagnosed"
click at [319, 152] on input "text" at bounding box center [313, 150] width 57 height 7
type input "offensive"
click at [316, 182] on button "Verify" at bounding box center [277, 180] width 395 height 10
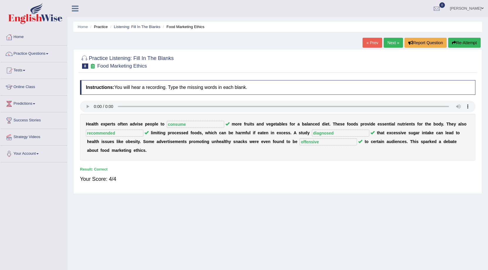
click at [391, 41] on link "Next »" at bounding box center [393, 43] width 19 height 10
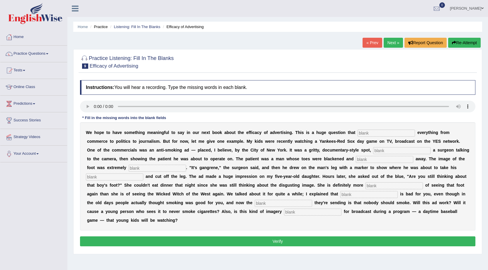
click at [376, 129] on div "W e h o p e t o h a v e s o m e t h i n g m e a n i n g f u l t o s a y i n o u…" at bounding box center [277, 177] width 395 height 108
click at [374, 134] on input "text" at bounding box center [386, 133] width 57 height 7
type input "impact"
click at [387, 151] on input "text" at bounding box center [401, 150] width 57 height 7
type input "featuring"
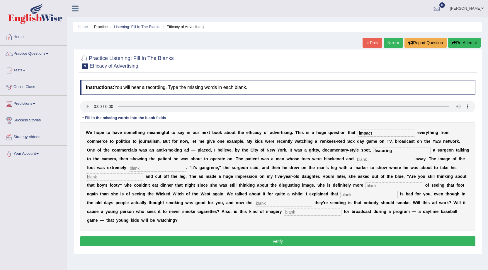
click at [407, 161] on input "text" at bounding box center [384, 159] width 57 height 7
type input "ramous"
click at [157, 169] on input "text" at bounding box center [157, 168] width 57 height 7
click at [150, 169] on input "discusting" at bounding box center [157, 168] width 57 height 7
type input "disgusting"
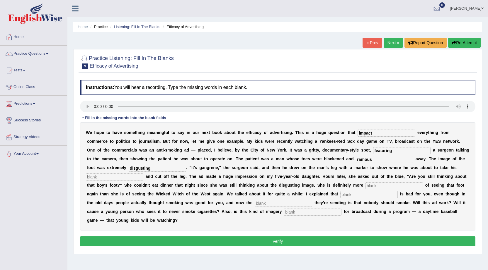
click at [115, 178] on input "text" at bounding box center [114, 177] width 57 height 7
type input "hacks"
click at [410, 187] on input "text" at bounding box center [393, 186] width 57 height 7
type input "scared"
click at [394, 197] on input "text" at bounding box center [368, 194] width 57 height 7
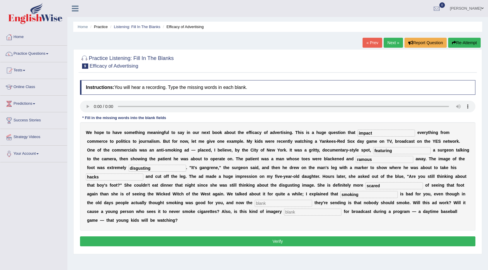
type input "smoking"
click at [291, 202] on input "text" at bounding box center [283, 203] width 57 height 7
type input "message"
click at [328, 212] on input "text" at bounding box center [312, 212] width 57 height 7
type input "appropriate"
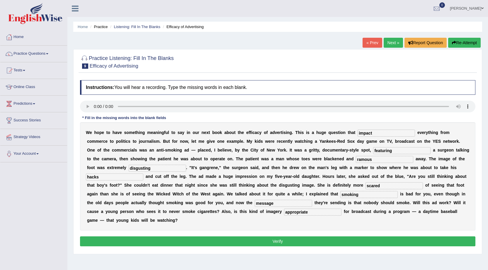
click at [313, 243] on button "Verify" at bounding box center [277, 242] width 395 height 10
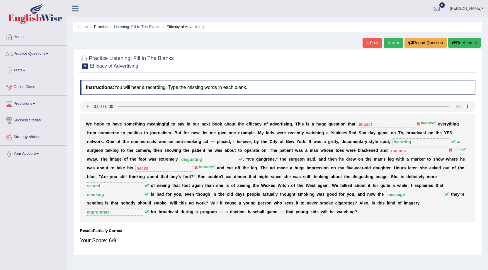
click at [392, 41] on link "Next »" at bounding box center [393, 43] width 19 height 10
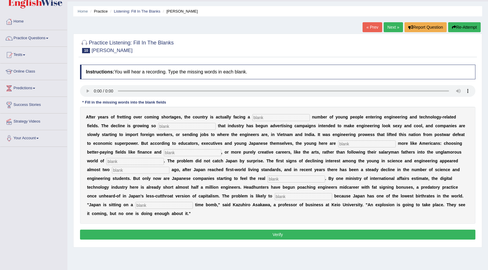
scroll to position [29, 0]
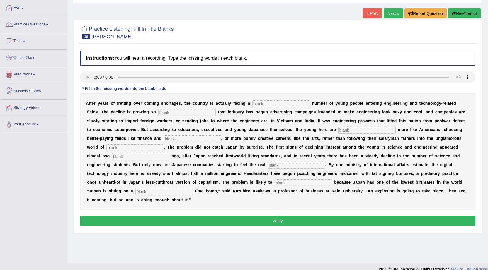
click at [273, 103] on input "text" at bounding box center [280, 104] width 57 height 7
type input "dwindilling"
click at [176, 111] on input "text" at bounding box center [186, 112] width 57 height 7
type input "drastic"
click at [355, 128] on input "text" at bounding box center [366, 130] width 57 height 7
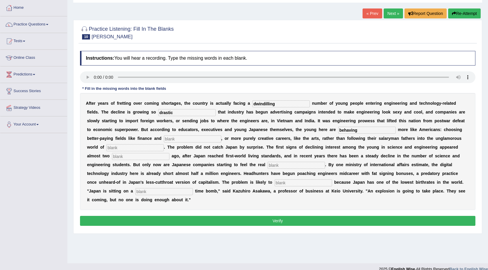
type input "behaving"
click at [168, 139] on input "text" at bounding box center [192, 139] width 57 height 7
type input "medicine"
click at [155, 149] on input "text" at bounding box center [134, 147] width 57 height 7
click at [114, 148] on input "menifeturing" at bounding box center [134, 147] width 57 height 7
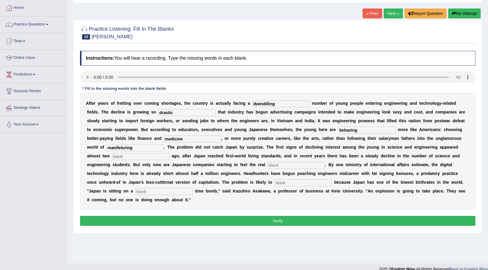
type input "manifeturing"
click at [130, 159] on input "text" at bounding box center [140, 156] width 57 height 7
type input "decades"
click at [291, 167] on input "text" at bounding box center [296, 165] width 57 height 7
type input "pinch"
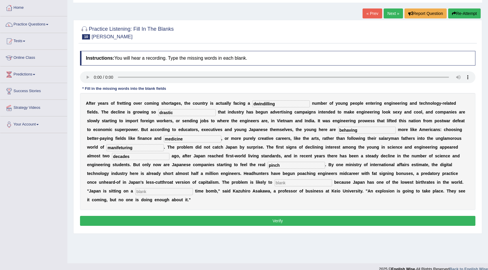
click at [284, 185] on input "text" at bounding box center [303, 183] width 57 height 7
type input "worsen"
click at [166, 193] on input "text" at bounding box center [163, 191] width 57 height 7
type input "demogrphics"
click at [143, 145] on input "manifeturing" at bounding box center [134, 147] width 57 height 7
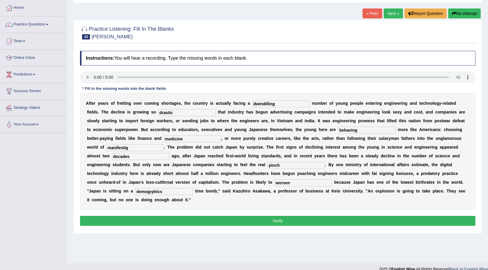
type input "manifestig"
click at [215, 221] on button "Verify" at bounding box center [277, 221] width 395 height 10
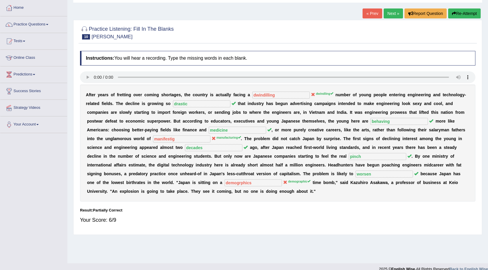
click at [393, 12] on link "Next »" at bounding box center [393, 13] width 19 height 10
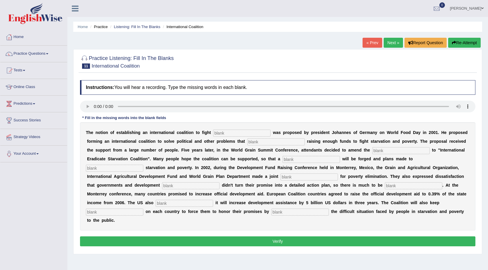
click at [225, 133] on input "text" at bounding box center [241, 133] width 57 height 7
type input "[MEDICAL_DATA]"
click at [260, 143] on input "text" at bounding box center [275, 142] width 57 height 7
type input "obstrate"
click at [384, 151] on input "text" at bounding box center [400, 150] width 57 height 7
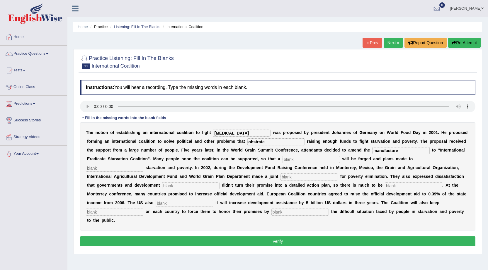
type input "manufacture"
click at [290, 160] on input "text" at bounding box center [311, 159] width 57 height 7
type input "resolution"
click at [126, 168] on input "text" at bounding box center [114, 168] width 57 height 7
type input "eliminate"
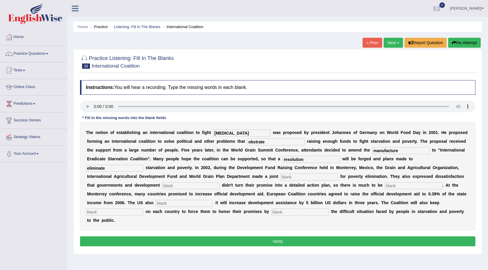
click at [298, 178] on input "text" at bounding box center [308, 177] width 57 height 7
type input "apeal"
click at [198, 187] on input "text" at bounding box center [190, 186] width 57 height 7
type input "partners"
click at [397, 186] on input "text" at bounding box center [413, 186] width 57 height 7
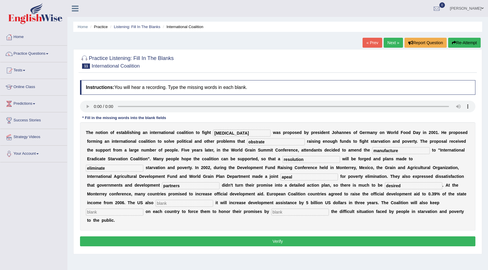
type input "desired"
click at [182, 203] on input "text" at bounding box center [184, 203] width 57 height 7
type input "announce"
click at [114, 213] on input "text" at bounding box center [114, 212] width 57 height 7
type input "pressure"
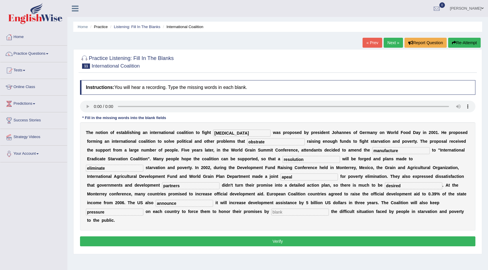
click at [291, 214] on input "text" at bounding box center [299, 212] width 57 height 7
type input "exposing"
click at [287, 176] on input "apeal" at bounding box center [308, 177] width 57 height 7
type input "appeal"
click at [267, 141] on input "obstrate" at bounding box center [275, 142] width 57 height 7
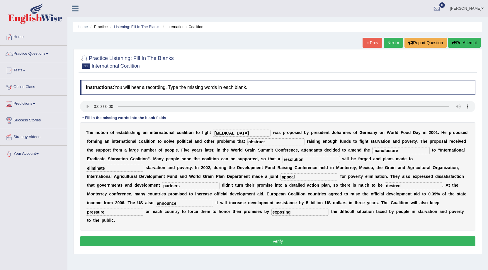
type input "obstruct"
click at [251, 243] on button "Verify" at bounding box center [277, 242] width 395 height 10
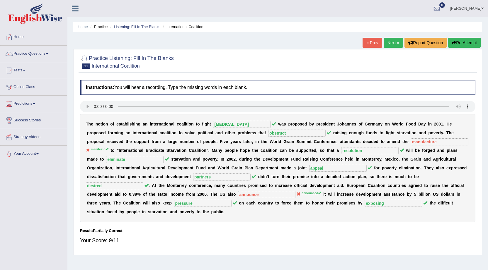
click at [392, 42] on link "Next »" at bounding box center [393, 43] width 19 height 10
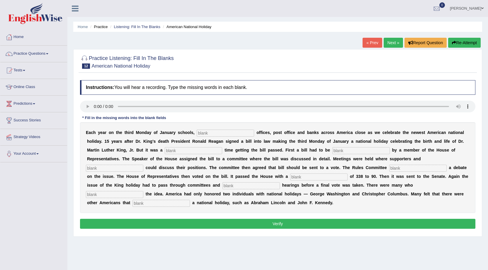
click at [216, 135] on input "text" at bounding box center [225, 133] width 57 height 7
type input "federral"
click at [174, 151] on input "text" at bounding box center [193, 150] width 57 height 7
type input "tough"
click at [342, 149] on input "text" at bounding box center [360, 150] width 57 height 7
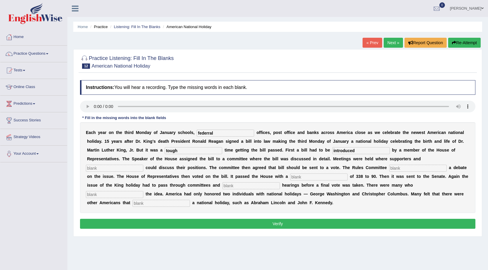
type input "introduced"
click at [118, 166] on input "text" at bounding box center [114, 168] width 57 height 7
type input "oponents"
click at [407, 169] on input "text" at bounding box center [417, 168] width 57 height 7
type input "schdule"
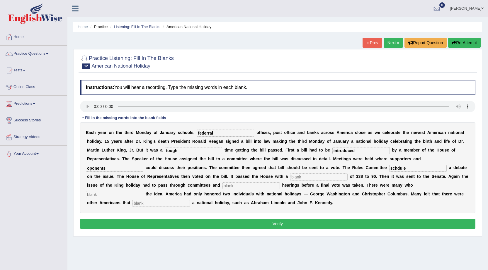
click at [321, 177] on input "text" at bounding box center [318, 177] width 57 height 7
type input "vote"
click at [269, 185] on input "text" at bounding box center [250, 186] width 57 height 7
type input "public"
click at [108, 196] on input "text" at bounding box center [114, 194] width 57 height 7
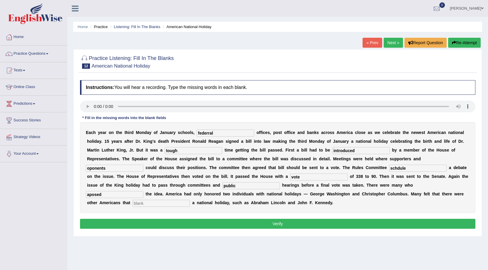
type input "aposed"
click at [157, 204] on input "text" at bounding box center [160, 203] width 57 height 7
type input "deserve"
click at [398, 169] on input "schdule" at bounding box center [417, 168] width 57 height 7
type input "schedule"
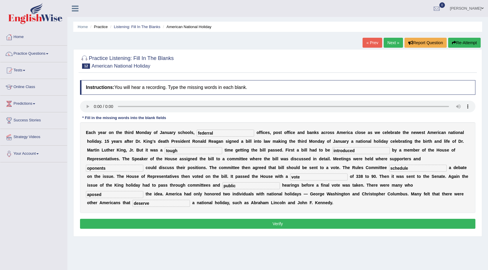
click at [208, 132] on input "federral" at bounding box center [225, 133] width 57 height 7
type input "federal"
click at [92, 169] on input "oponents" at bounding box center [114, 168] width 57 height 7
type input "opponents"
click at [89, 194] on input "aposed" at bounding box center [114, 194] width 57 height 7
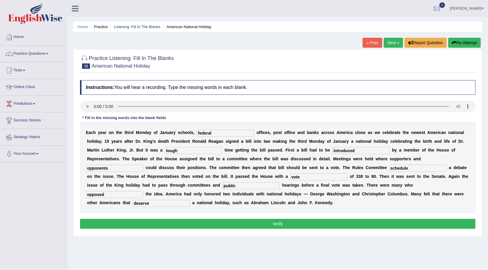
type input "opposed"
click at [133, 222] on button "Verify" at bounding box center [277, 224] width 395 height 10
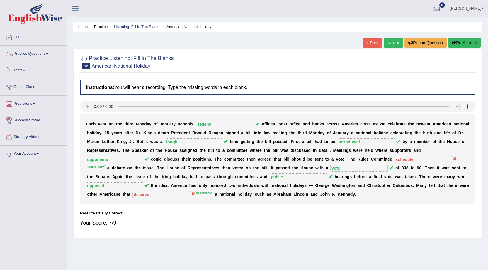
click at [50, 53] on link "Practice Questions" at bounding box center [33, 53] width 67 height 15
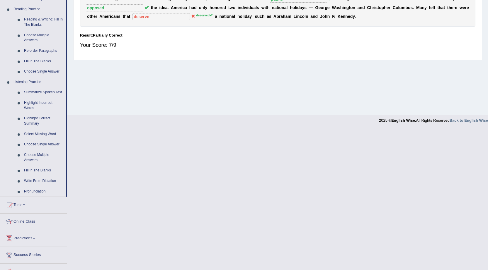
scroll to position [205, 0]
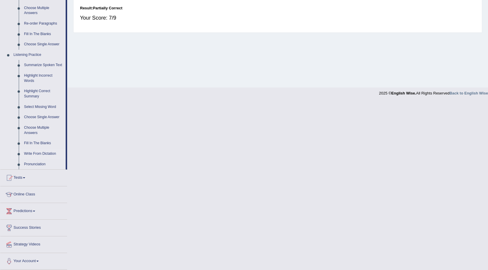
click at [46, 153] on link "Write From Dictation" at bounding box center [43, 154] width 44 height 11
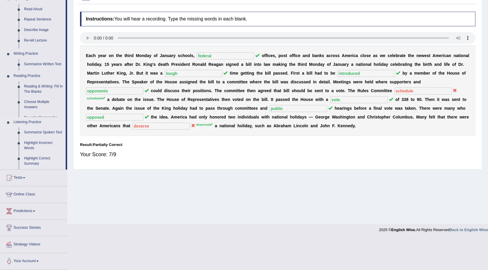
scroll to position [37, 0]
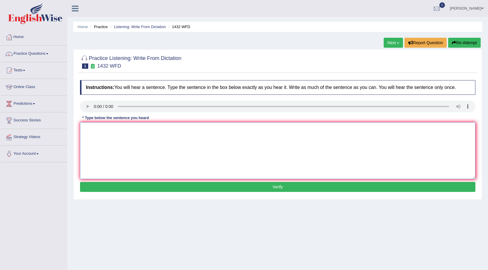
click at [91, 127] on textarea at bounding box center [277, 151] width 395 height 57
type textarea "More physical activity is beneficial to your health."
click at [292, 188] on button "Verify" at bounding box center [277, 187] width 395 height 10
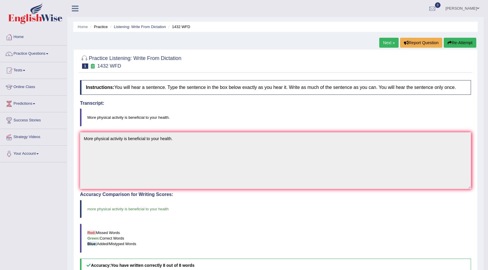
click at [383, 45] on link "Next »" at bounding box center [388, 43] width 19 height 10
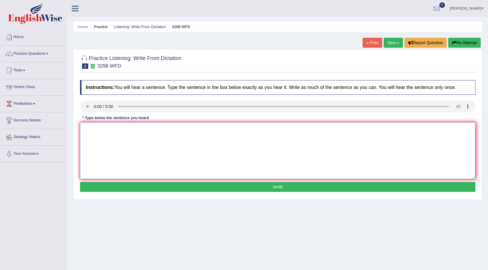
click at [90, 130] on textarea at bounding box center [277, 151] width 395 height 57
click at [93, 129] on textarea "Animl behaviour" at bounding box center [277, 151] width 395 height 57
click at [126, 128] on textarea "Animal behaviour" at bounding box center [277, 151] width 395 height 57
click at [137, 128] on textarea "Animal behaviour" at bounding box center [277, 151] width 395 height 57
click at [132, 130] on textarea "Animal behaviour appears similar and distingted" at bounding box center [277, 151] width 395 height 57
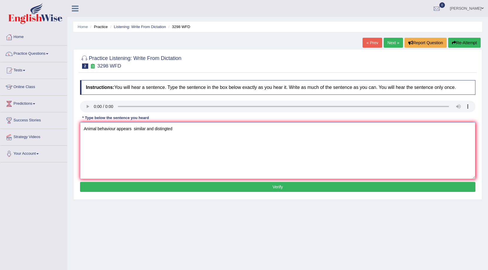
click at [132, 129] on textarea "Animal behaviour appears similar and distingted" at bounding box center [277, 151] width 395 height 57
click at [202, 129] on textarea "Animal behaviour appears to contain both similar and distingted" at bounding box center [277, 151] width 395 height 57
type textarea "Animal behaviour appears to contain both similar and distingted as humans."
click at [226, 188] on button "Verify" at bounding box center [277, 187] width 395 height 10
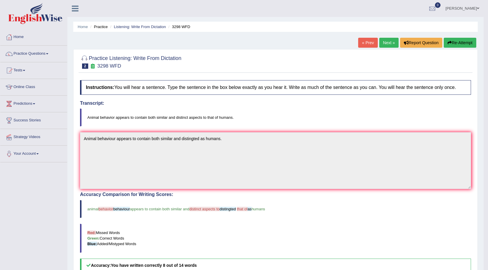
click at [387, 41] on link "Next »" at bounding box center [388, 43] width 19 height 10
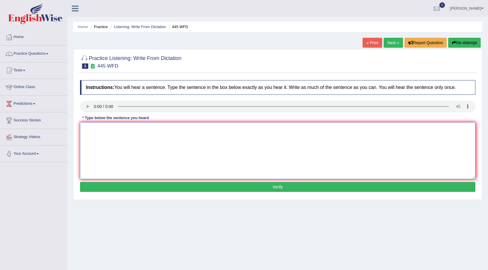
click at [88, 127] on textarea at bounding box center [277, 151] width 395 height 57
type textarea "The Americian astonotes made a dicison to land a spaceship on [GEOGRAPHIC_DATA]."
click at [234, 188] on button "Verify" at bounding box center [277, 187] width 395 height 10
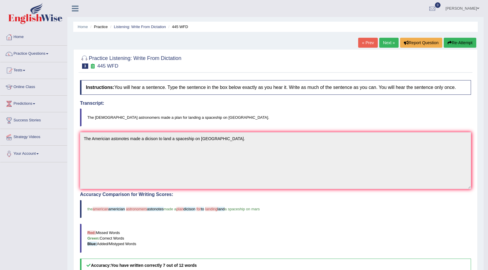
click at [386, 45] on link "Next »" at bounding box center [388, 43] width 19 height 10
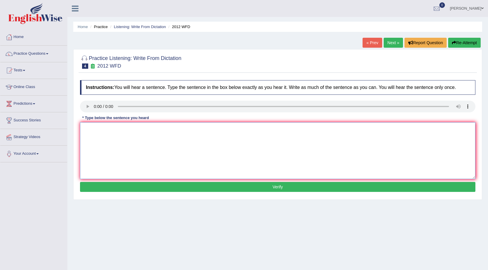
click at [85, 128] on textarea at bounding box center [277, 151] width 395 height 57
click at [92, 129] on textarea "Their is a great deal on this topic." at bounding box center [277, 151] width 395 height 57
type textarea "There is a great deal on this topic."
click at [116, 186] on button "Verify" at bounding box center [277, 187] width 395 height 10
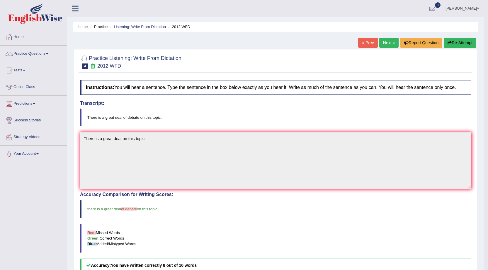
click at [392, 44] on link "Next »" at bounding box center [388, 43] width 19 height 10
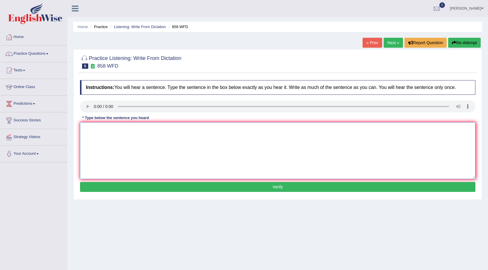
click at [84, 127] on textarea at bounding box center [277, 151] width 395 height 57
drag, startPoint x: 91, startPoint y: 128, endPoint x: 104, endPoint y: 132, distance: 13.2
click at [98, 130] on textarea "A uear of when the artistics" at bounding box center [277, 151] width 395 height 57
click at [137, 130] on textarea "A year of when the artistics" at bounding box center [277, 151] width 395 height 57
drag, startPoint x: 86, startPoint y: 130, endPoint x: 89, endPoint y: 130, distance: 3.2
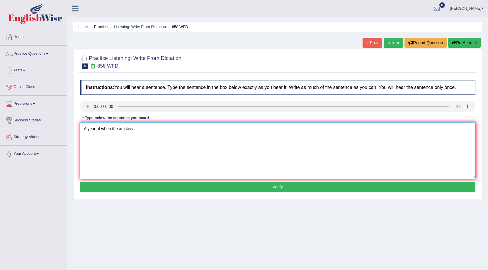
click at [86, 130] on textarea "A year of when the artistics" at bounding box center [277, 151] width 395 height 57
click at [116, 131] on textarea "The year of when the artistics" at bounding box center [277, 151] width 395 height 57
click at [135, 129] on textarea "The year of when the ship of artistics" at bounding box center [277, 151] width 395 height 57
click at [144, 130] on textarea "The year of when the ship of rate is intersted in artistics" at bounding box center [277, 151] width 395 height 57
click at [156, 130] on textarea "The year of when the ship of artifacte is intersted in artistics" at bounding box center [277, 151] width 395 height 57
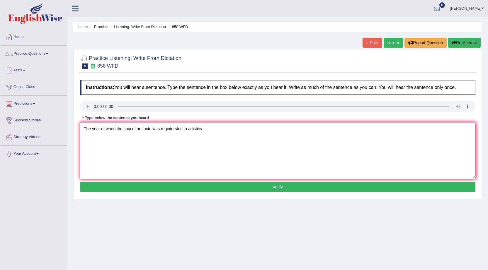
click at [203, 130] on textarea "The year of when the ship of artifacte was reqintersted in artistics" at bounding box center [277, 151] width 395 height 57
type textarea "The year of when the ship of artifacte was reqintersted in historian."
click at [260, 188] on button "Verify" at bounding box center [277, 187] width 395 height 10
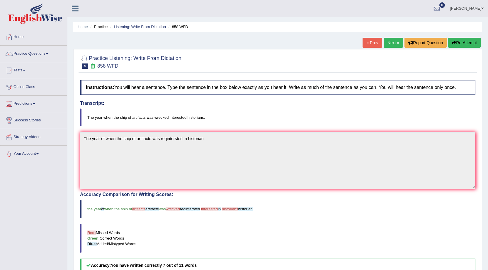
click at [385, 41] on link "Next »" at bounding box center [393, 43] width 19 height 10
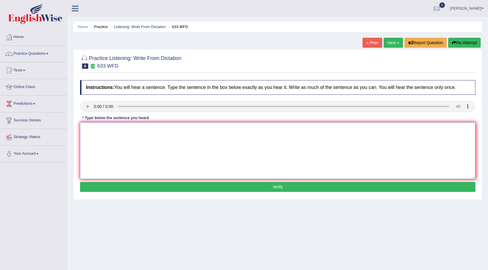
click at [89, 129] on textarea at bounding box center [277, 151] width 395 height 57
type textarea "Research shows that excercising makes us feel better."
click at [120, 188] on button "Verify" at bounding box center [277, 187] width 395 height 10
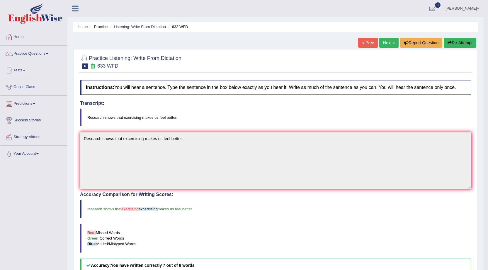
click at [387, 41] on link "Next »" at bounding box center [388, 43] width 19 height 10
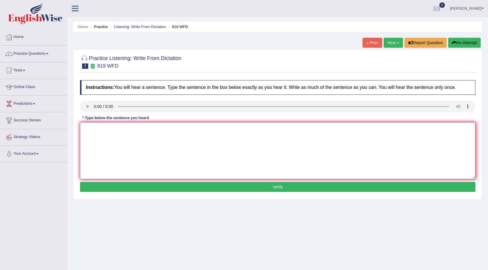
click at [88, 127] on textarea at bounding box center [277, 151] width 395 height 57
type textarea "p"
click at [122, 130] on textarea "Plants are" at bounding box center [277, 151] width 395 height 57
type textarea "Plants are able to continue growing throw out their lifes."
click at [242, 189] on button "Verify" at bounding box center [277, 187] width 395 height 10
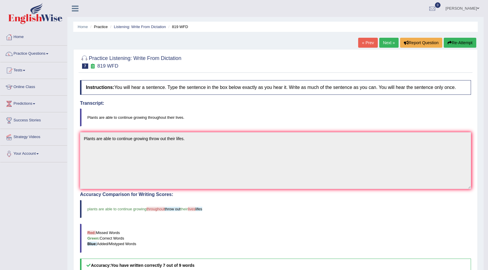
click at [456, 42] on button "Re-Attempt" at bounding box center [460, 43] width 33 height 10
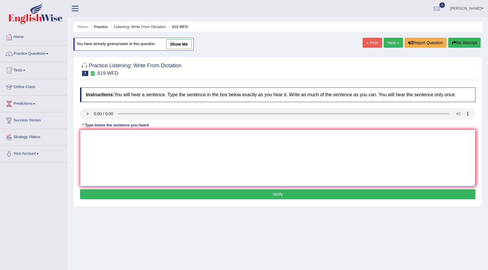
click at [90, 133] on textarea at bounding box center [277, 158] width 395 height 57
click at [130, 135] on textarea "Plants ae able to grow theoughout their lives." at bounding box center [277, 158] width 395 height 57
type textarea "Plants ae able to grow throughout their lives."
click at [173, 195] on button "Verify" at bounding box center [277, 195] width 395 height 10
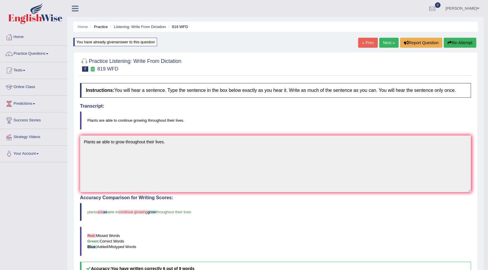
click at [453, 45] on button "Re-Attempt" at bounding box center [460, 43] width 33 height 10
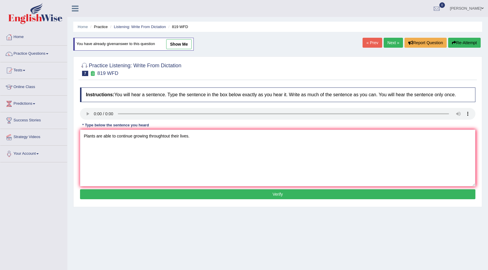
type textarea "Plants are able to continue growing throughtout their lives."
click at [178, 198] on button "Verify" at bounding box center [277, 195] width 395 height 10
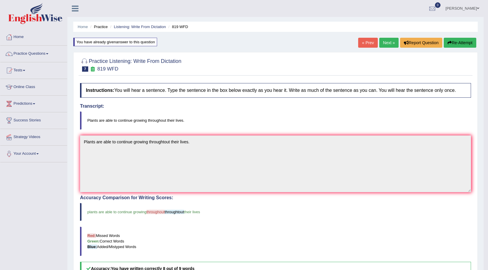
click at [465, 44] on button "Re-Attempt" at bounding box center [460, 43] width 33 height 10
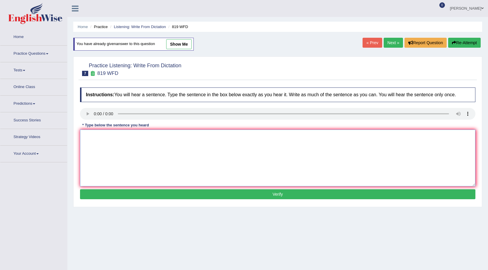
click at [178, 146] on textarea at bounding box center [277, 158] width 395 height 57
click at [137, 137] on textarea "Plants are able to continuew growing throughout their lives." at bounding box center [277, 158] width 395 height 57
type textarea "Plants are able to continue growing throughout their lives."
click at [178, 194] on button "Verify" at bounding box center [277, 195] width 395 height 10
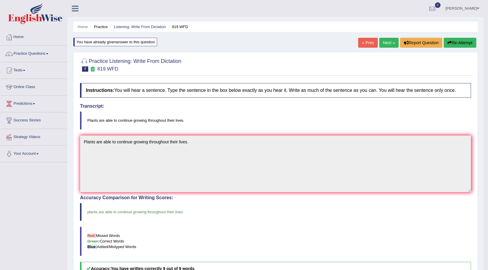
click at [387, 45] on link "Next »" at bounding box center [388, 43] width 19 height 10
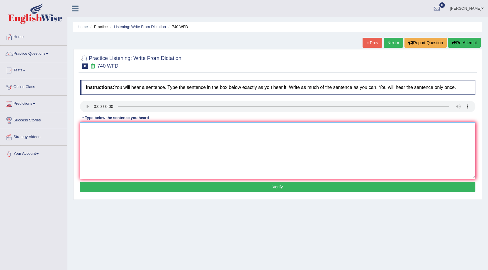
click at [105, 130] on textarea at bounding box center [277, 151] width 395 height 57
click at [105, 130] on textarea "A series of observation is carried out" at bounding box center [277, 151] width 395 height 57
drag, startPoint x: 135, startPoint y: 129, endPoint x: 150, endPoint y: 132, distance: 15.0
click at [139, 130] on textarea "A series of the observation is carried out" at bounding box center [277, 151] width 395 height 57
click at [165, 131] on textarea "A series of the observation was carried out" at bounding box center [277, 151] width 395 height 57
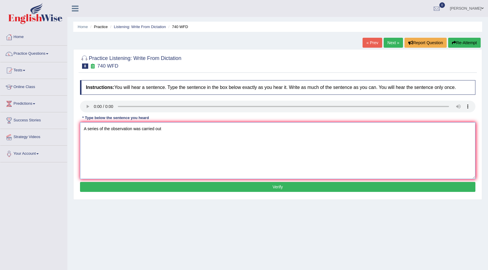
click at [142, 129] on textarea "A series of the observation was carried out" at bounding box center [277, 151] width 395 height 57
click at [172, 132] on textarea "A series of the observation were carried out" at bounding box center [277, 151] width 395 height 57
click at [179, 129] on textarea "A series of the observation were carried out in the" at bounding box center [277, 151] width 395 height 57
type textarea "A series of the observation were carried out into the classroom."
click at [196, 188] on button "Verify" at bounding box center [277, 187] width 395 height 10
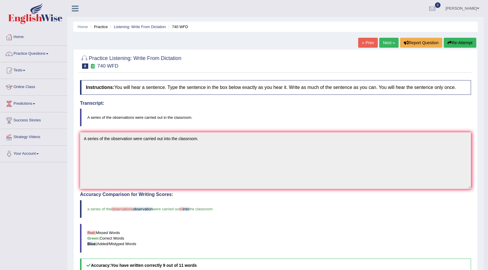
click at [389, 38] on link "Next »" at bounding box center [388, 43] width 19 height 10
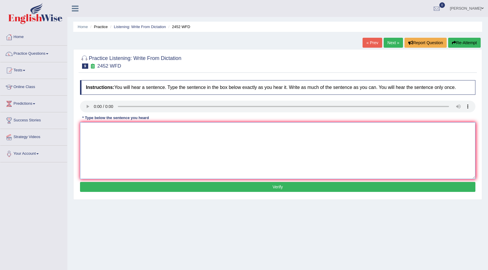
click at [89, 129] on textarea at bounding box center [277, 151] width 395 height 57
click at [126, 130] on textarea "It is a debate about the knowladge" at bounding box center [277, 151] width 395 height 57
click at [164, 130] on textarea "It is a debate about the value of knowladge" at bounding box center [277, 151] width 395 height 57
click at [154, 129] on textarea "It is a debate about the value of knowladge." at bounding box center [277, 151] width 395 height 57
type textarea "It is a debate about the value of knowledge."
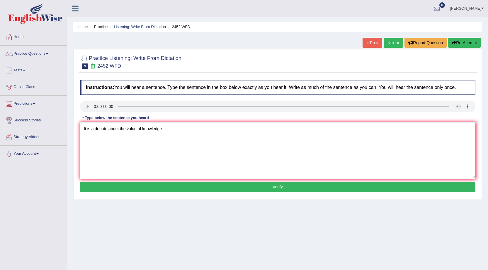
click at [193, 187] on button "Verify" at bounding box center [277, 187] width 395 height 10
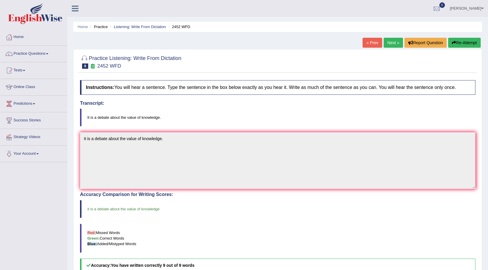
click at [388, 42] on link "Next »" at bounding box center [393, 43] width 19 height 10
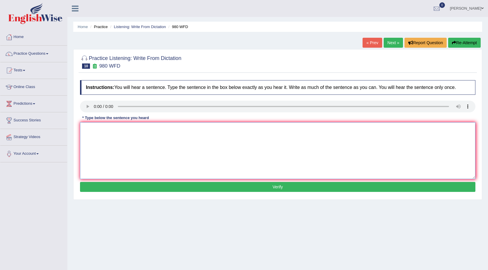
click at [89, 126] on textarea at bounding box center [277, 151] width 395 height 57
click at [122, 129] on textarea "Your ideas has been discussed" at bounding box center [277, 151] width 395 height 57
click at [147, 130] on textarea "Your ideas has been discussed" at bounding box center [277, 151] width 395 height 57
click at [180, 128] on textarea "Your ideas has been discussed and debated in semeras and tetorials." at bounding box center [277, 151] width 395 height 57
click at [200, 129] on textarea "Your ideas has been discussed and debated in seminras and tetorials." at bounding box center [277, 151] width 395 height 57
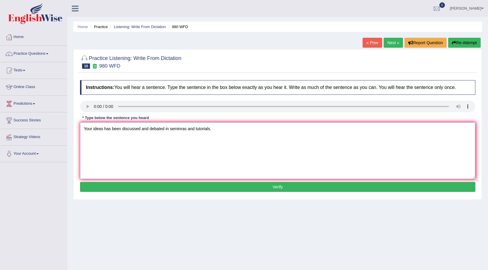
type textarea "Your ideas has been discussed and debated in seminras and tutorials."
click at [238, 186] on button "Verify" at bounding box center [277, 187] width 395 height 10
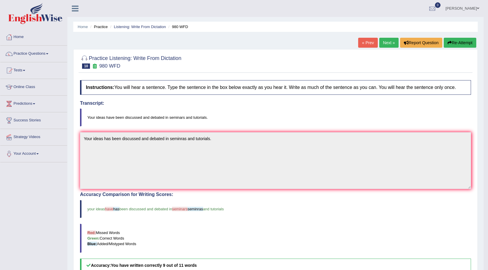
click at [383, 46] on link "Next »" at bounding box center [388, 43] width 19 height 10
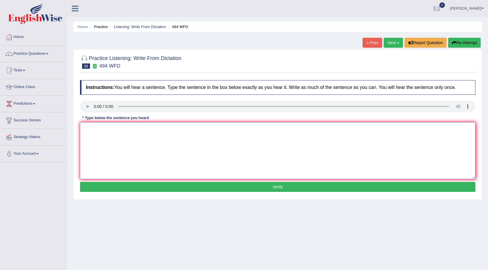
click at [88, 127] on textarea at bounding box center [277, 151] width 395 height 57
click at [118, 129] on textarea "The vocabulary is" at bounding box center [277, 151] width 395 height 57
click at [124, 129] on textarea "The vocabulary that" at bounding box center [277, 151] width 395 height 57
click at [134, 131] on textarea "The vocabulary that" at bounding box center [277, 151] width 395 height 57
click at [141, 128] on textarea "The vocabulary that is apeqilier that is called jarjen." at bounding box center [277, 151] width 395 height 57
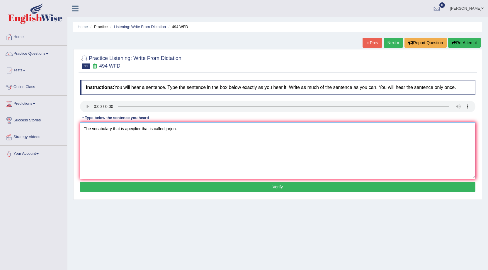
click at [127, 130] on textarea "The vocabulary that is apeqilier that is called jarjen." at bounding box center [277, 151] width 395 height 57
drag, startPoint x: 141, startPoint y: 128, endPoint x: 126, endPoint y: 128, distance: 14.7
click at [126, 128] on textarea "The vocabulary that is apeqilier that is called jarjen." at bounding box center [277, 151] width 395 height 57
type textarea "The vocabulary that is be clear and specific that is called jarjen."
click at [175, 186] on button "Verify" at bounding box center [277, 187] width 395 height 10
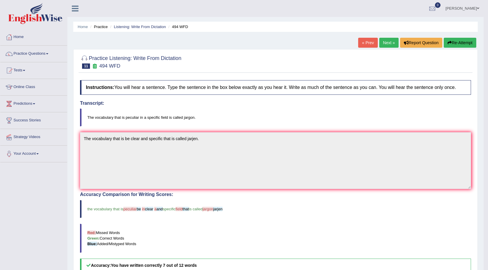
click at [386, 43] on link "Next »" at bounding box center [388, 43] width 19 height 10
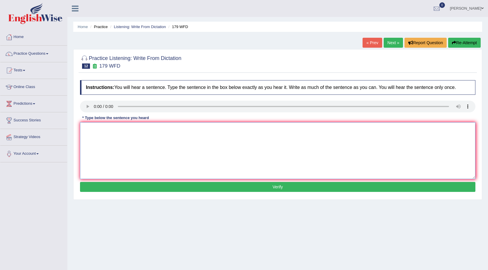
click at [90, 127] on textarea at bounding box center [277, 151] width 395 height 57
click at [127, 130] on textarea "Lectures are the most" at bounding box center [277, 151] width 395 height 57
click at [150, 129] on textarea "Lectures are the oldest and the most teaching method in universcity." at bounding box center [277, 151] width 395 height 57
type textarea "Lectures are the oldest and the most formal teaching method in universcity."
click at [183, 190] on button "Verify" at bounding box center [277, 187] width 395 height 10
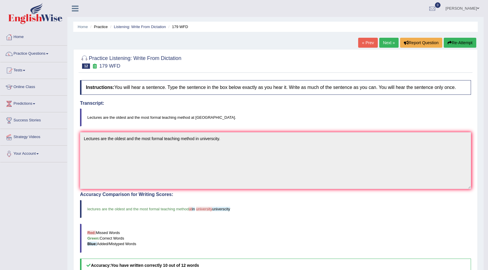
click at [462, 43] on button "Re-Attempt" at bounding box center [460, 43] width 33 height 10
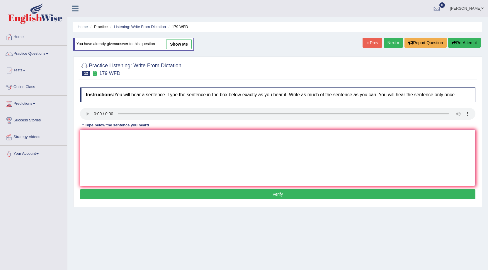
drag, startPoint x: 0, startPoint y: 0, endPoint x: 162, endPoint y: 152, distance: 222.5
click at [157, 149] on textarea at bounding box center [277, 158] width 395 height 57
click at [94, 142] on textarea at bounding box center [277, 158] width 395 height 57
type textarea "Lectures are the oldest and the most formal method of teaching in university."
click at [231, 198] on button "Verify" at bounding box center [277, 195] width 395 height 10
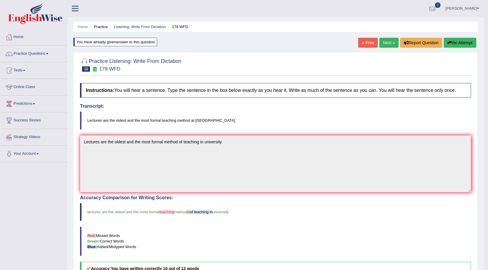
click at [385, 44] on link "Next »" at bounding box center [388, 43] width 19 height 10
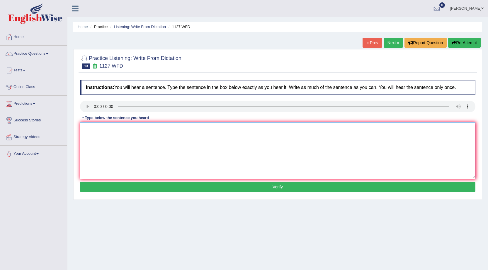
click at [90, 127] on textarea at bounding box center [277, 151] width 395 height 57
click at [139, 128] on textarea "A university degree is required to inter many professions." at bounding box center [277, 151] width 395 height 57
type textarea "A university degree is a requirment to inter many professions."
click at [239, 190] on button "Verify" at bounding box center [277, 187] width 395 height 10
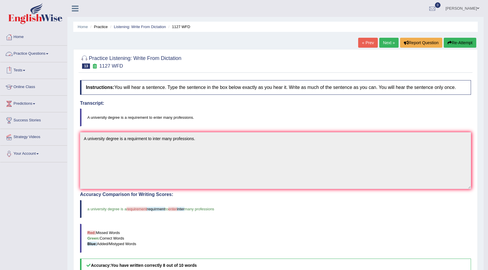
click at [44, 51] on link "Practice Questions" at bounding box center [33, 53] width 67 height 15
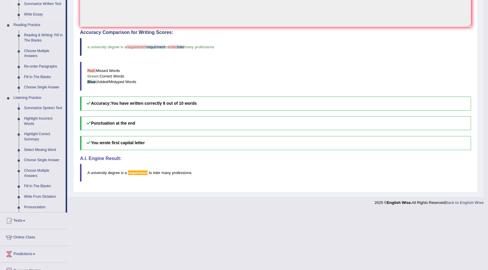
scroll to position [176, 0]
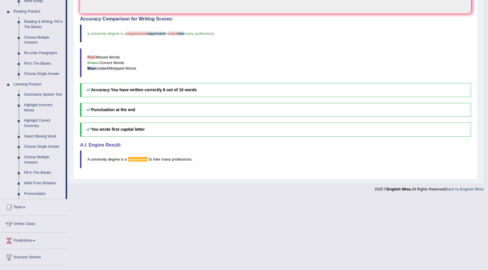
click at [48, 93] on link "Summarize Spoken Text" at bounding box center [43, 95] width 44 height 11
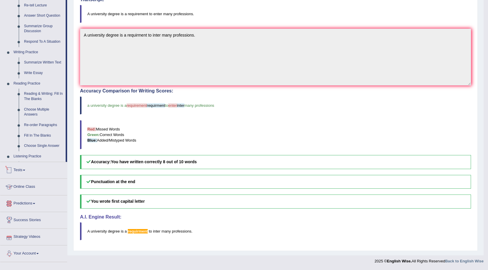
scroll to position [104, 0]
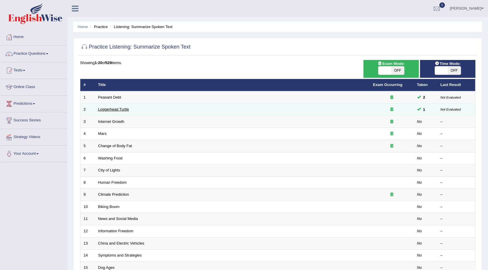
click at [114, 108] on link "Loggerhead Turtle" at bounding box center [113, 109] width 31 height 4
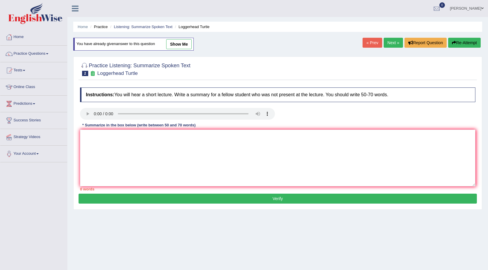
click at [183, 42] on link "show me" at bounding box center [178, 44] width 25 height 10
type textarea "A noteworthy point in the lecture was about turtule. To elaborate further, thre…"
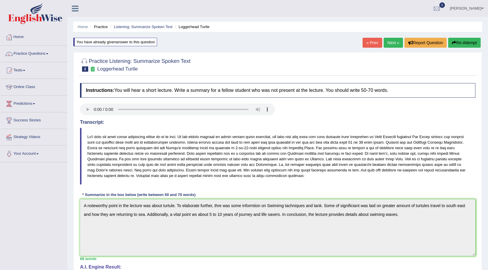
click at [369, 43] on link "« Prev" at bounding box center [372, 43] width 19 height 10
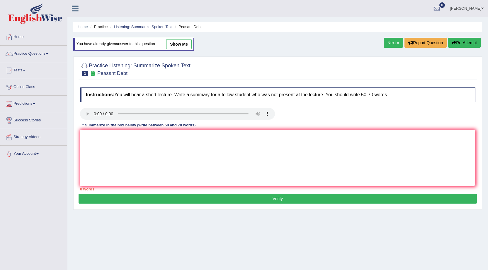
click at [173, 40] on link "show me" at bounding box center [178, 44] width 25 height 10
type textarea "A noteworthy point revealed in the lecture was about 150 farmers committed suic…"
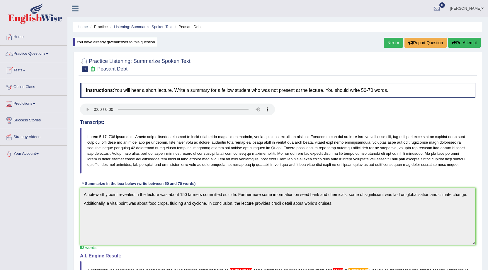
click at [46, 53] on link "Practice Questions" at bounding box center [33, 53] width 67 height 15
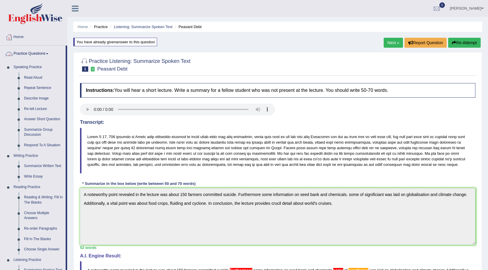
click at [47, 54] on link "Practice Questions" at bounding box center [32, 53] width 65 height 15
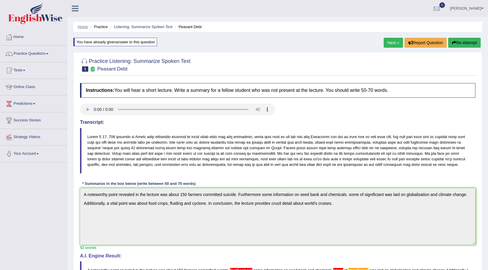
click at [83, 27] on link "Home" at bounding box center [83, 27] width 10 height 4
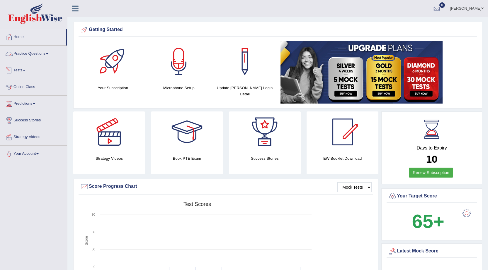
click at [41, 51] on link "Practice Questions" at bounding box center [33, 53] width 67 height 15
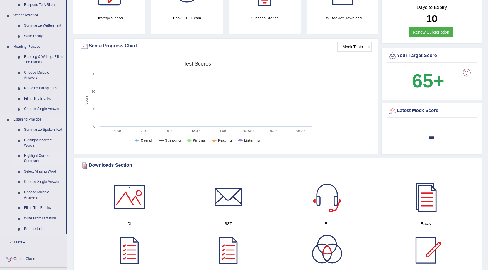
scroll to position [147, 0]
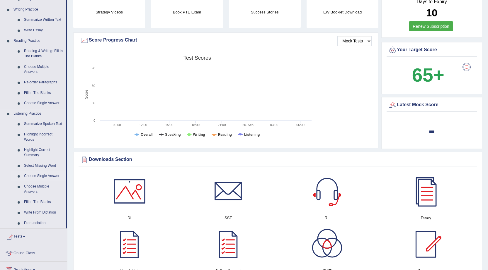
click at [49, 176] on link "Choose Single Answer" at bounding box center [43, 176] width 44 height 11
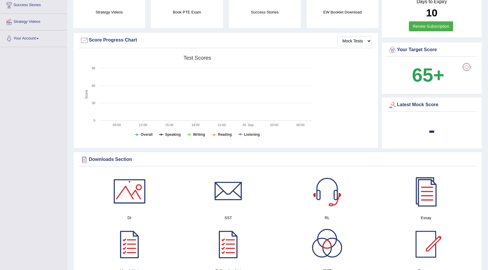
scroll to position [262, 0]
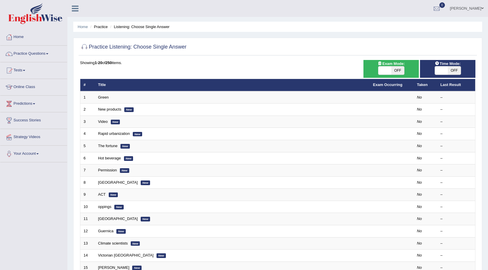
click at [148, 95] on td "Green" at bounding box center [232, 97] width 275 height 12
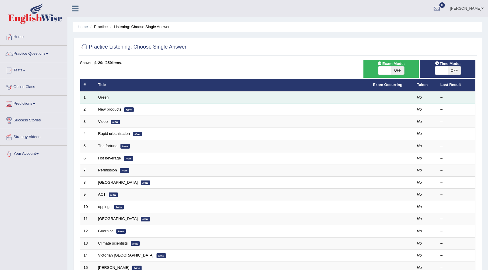
click at [102, 97] on link "Green" at bounding box center [103, 97] width 11 height 4
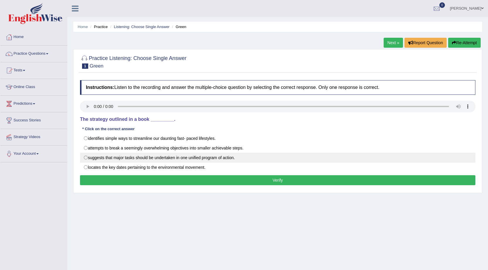
click at [86, 156] on label "suggests that major tasks should be undertaken in one unified program of action." at bounding box center [277, 158] width 395 height 10
radio input "true"
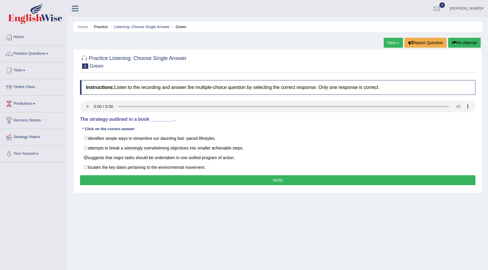
click at [114, 183] on button "Verify" at bounding box center [277, 181] width 395 height 10
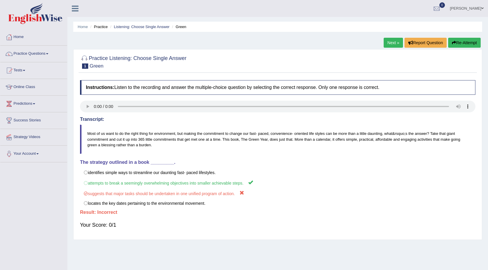
click at [452, 45] on icon "button" at bounding box center [454, 43] width 4 height 4
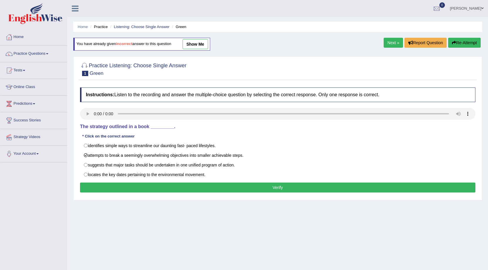
click at [120, 188] on button "Verify" at bounding box center [277, 188] width 395 height 10
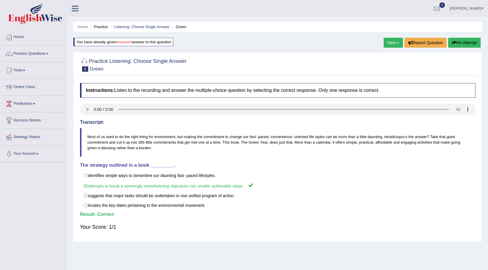
click at [385, 43] on link "Next »" at bounding box center [393, 43] width 19 height 10
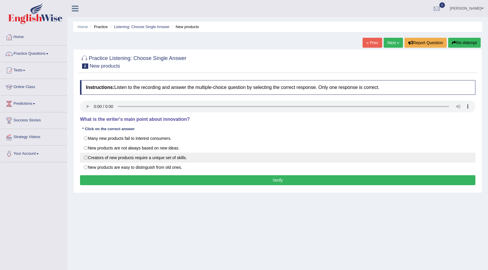
click at [140, 158] on label "Creators of new products require a unique set of skills." at bounding box center [277, 158] width 395 height 10
radio input "true"
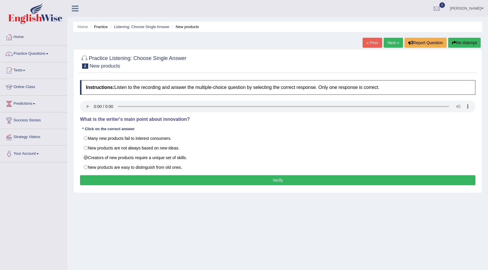
click at [152, 181] on button "Verify" at bounding box center [277, 181] width 395 height 10
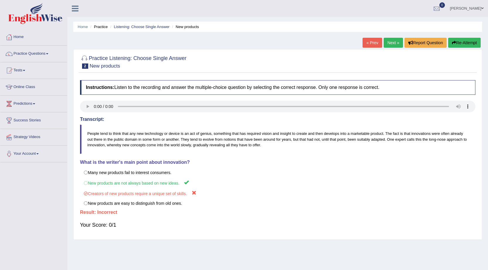
click at [464, 41] on button "Re-Attempt" at bounding box center [464, 43] width 33 height 10
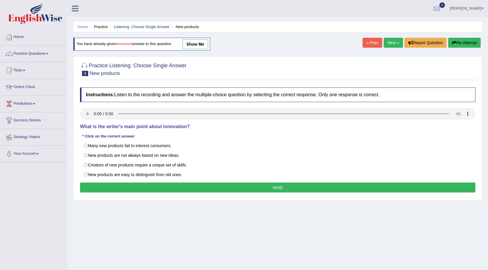
click at [101, 156] on label "New products are not always based on new ideas." at bounding box center [277, 156] width 395 height 10
radio input "true"
click at [124, 187] on button "Verify" at bounding box center [277, 188] width 395 height 10
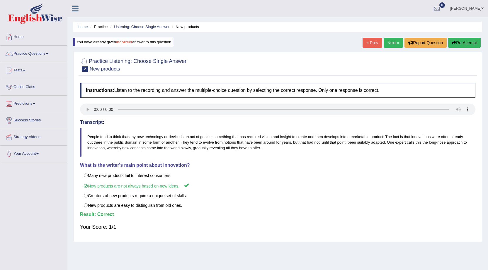
click at [389, 44] on link "Next »" at bounding box center [393, 43] width 19 height 10
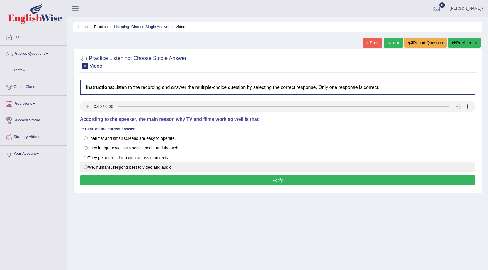
click at [127, 167] on label "We, humans, respond best to video and audio." at bounding box center [277, 168] width 395 height 10
radio input "true"
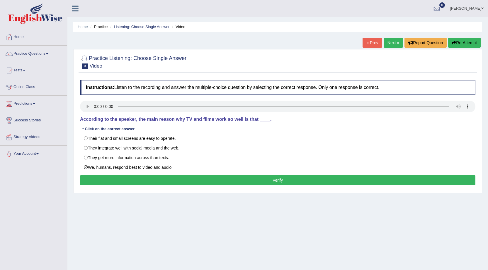
click at [121, 182] on button "Verify" at bounding box center [277, 181] width 395 height 10
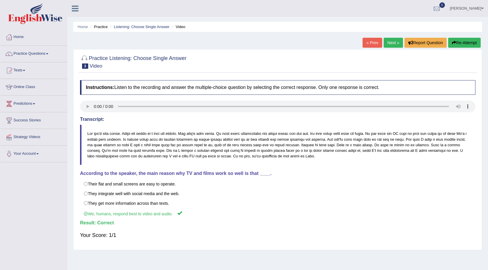
click at [386, 46] on link "Next »" at bounding box center [393, 43] width 19 height 10
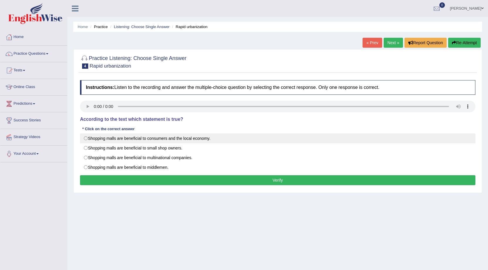
click at [204, 138] on label "Shopping malls are beneficial to consumers and the local economy." at bounding box center [277, 139] width 395 height 10
radio input "true"
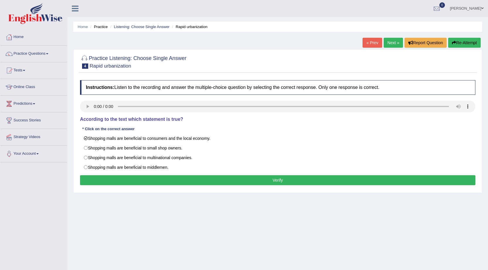
click at [182, 181] on button "Verify" at bounding box center [277, 181] width 395 height 10
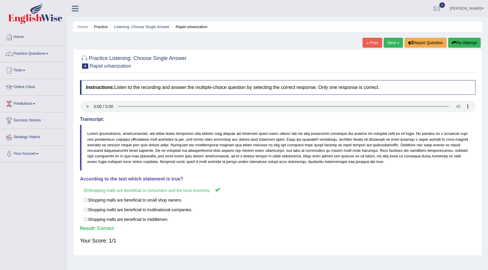
click at [395, 41] on link "Next »" at bounding box center [393, 43] width 19 height 10
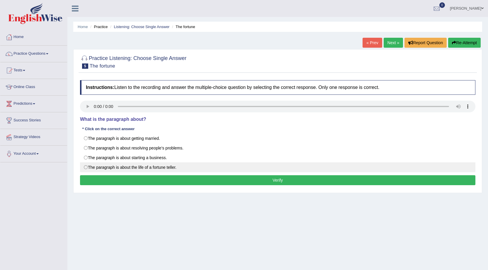
click at [137, 168] on label "The paragraph is about the life of a fortune teller." at bounding box center [277, 168] width 395 height 10
radio input "true"
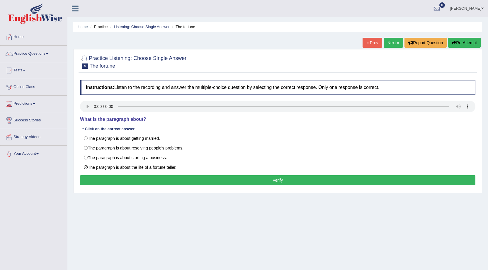
click at [140, 180] on button "Verify" at bounding box center [277, 181] width 395 height 10
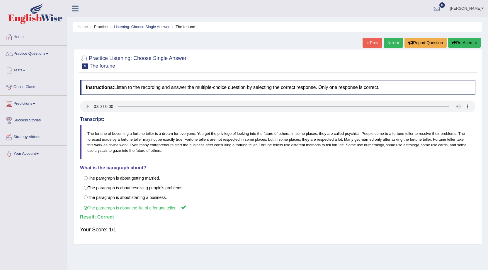
click at [384, 42] on link "Next »" at bounding box center [393, 43] width 19 height 10
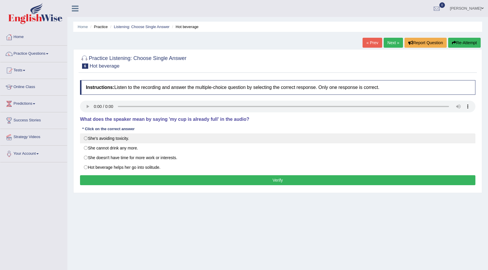
click at [123, 138] on label "She's avoiding toxicity." at bounding box center [277, 139] width 395 height 10
radio input "true"
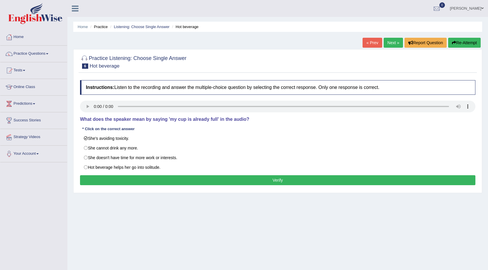
click at [125, 179] on button "Verify" at bounding box center [277, 181] width 395 height 10
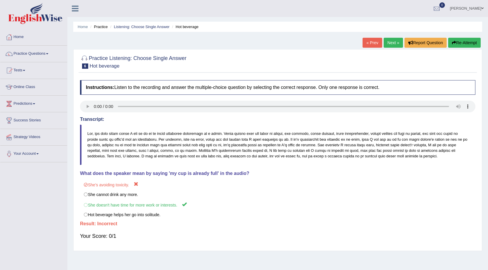
click at [460, 38] on button "Re-Attempt" at bounding box center [464, 43] width 33 height 10
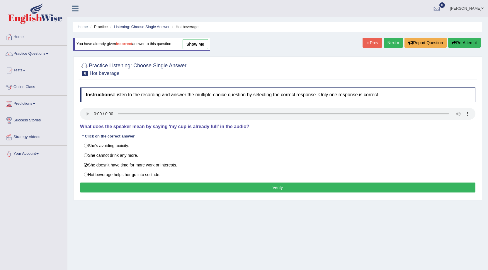
click at [140, 187] on button "Verify" at bounding box center [277, 188] width 395 height 10
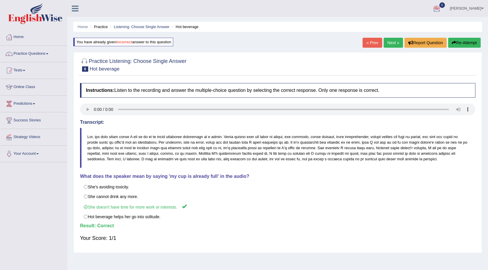
click at [384, 42] on link "Next »" at bounding box center [393, 43] width 19 height 10
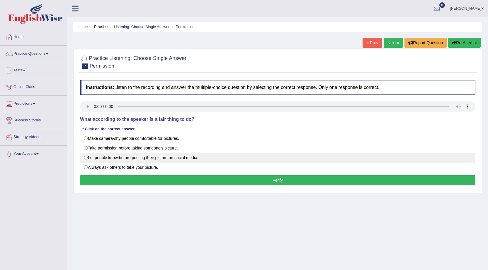
click at [153, 158] on label "Let people know before posting their picture on social media." at bounding box center [277, 158] width 395 height 10
radio input "true"
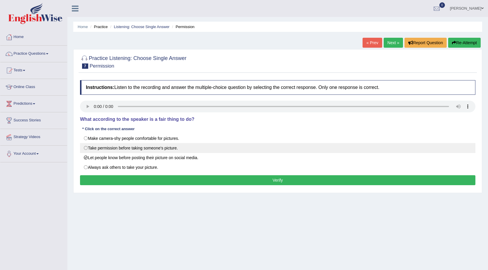
click at [147, 150] on label "Take permission before taking someone's picture." at bounding box center [277, 148] width 395 height 10
radio input "true"
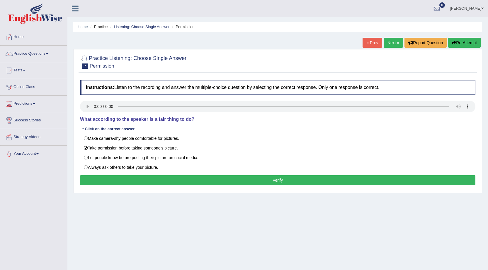
click at [147, 181] on button "Verify" at bounding box center [277, 181] width 395 height 10
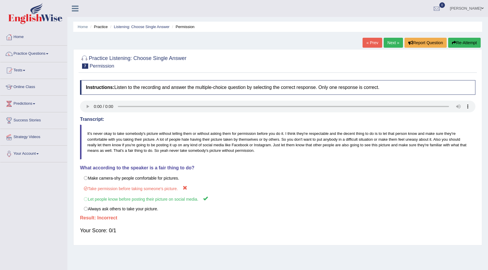
click at [475, 41] on button "Re-Attempt" at bounding box center [464, 43] width 33 height 10
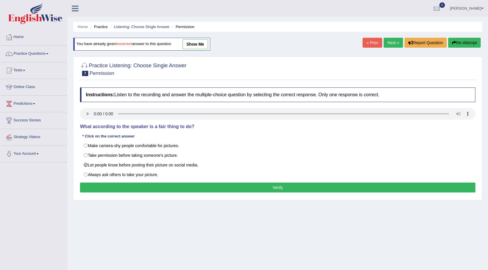
click at [179, 192] on button "Verify" at bounding box center [277, 188] width 395 height 10
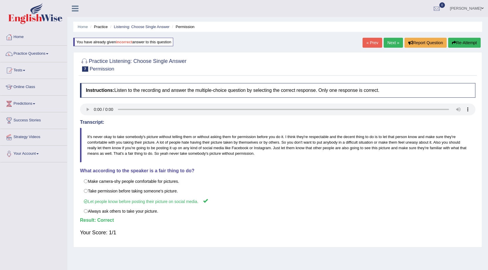
click at [391, 43] on link "Next »" at bounding box center [393, 43] width 19 height 10
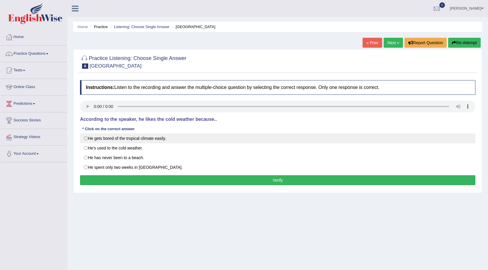
click at [161, 139] on label "He gets bored of the tropical climate easily." at bounding box center [277, 139] width 395 height 10
radio input "true"
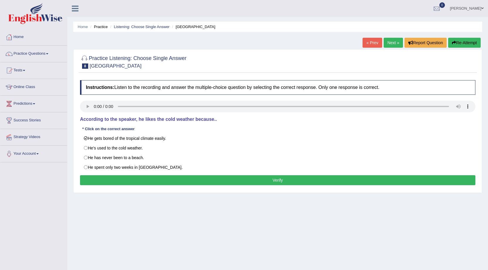
click at [161, 180] on button "Verify" at bounding box center [277, 181] width 395 height 10
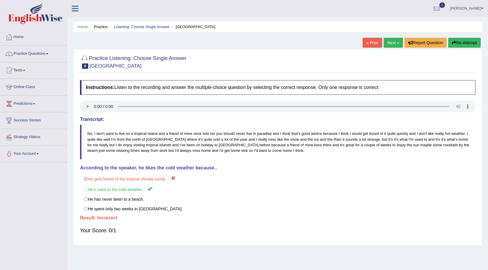
click at [460, 42] on button "Re-Attempt" at bounding box center [464, 43] width 33 height 10
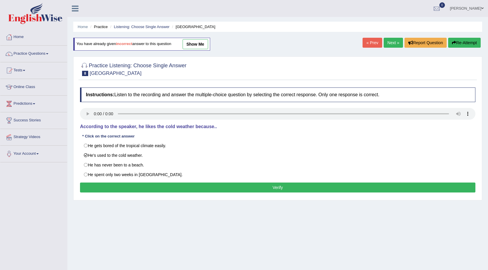
click at [139, 188] on button "Verify" at bounding box center [277, 188] width 395 height 10
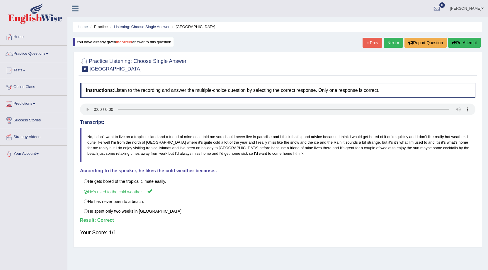
click at [394, 39] on link "Next »" at bounding box center [393, 43] width 19 height 10
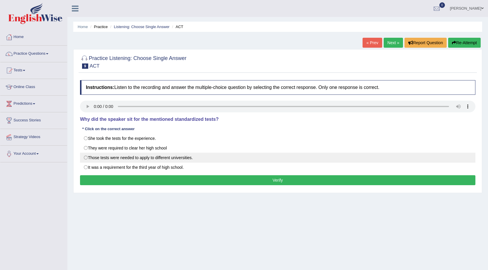
click at [180, 157] on label "Those tests were needed to apply to different universities." at bounding box center [277, 158] width 395 height 10
radio input "true"
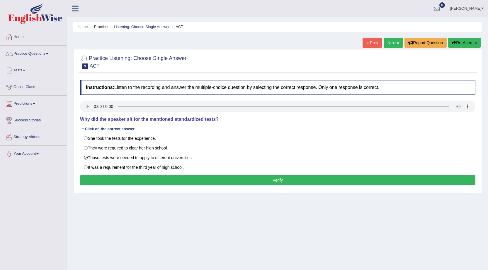
click at [184, 181] on button "Verify" at bounding box center [277, 181] width 395 height 10
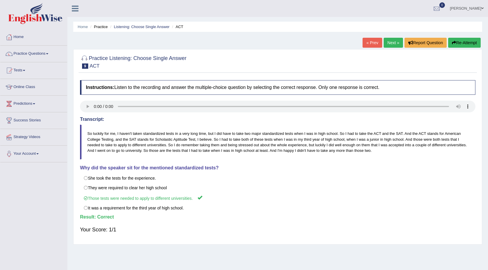
click at [384, 44] on link "Next »" at bounding box center [393, 43] width 19 height 10
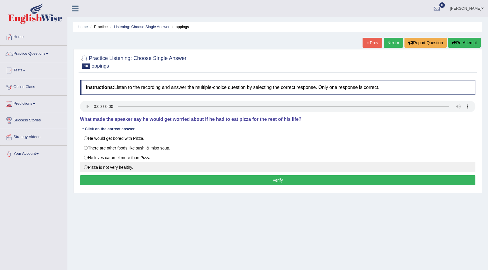
click at [127, 167] on label "Pizza is not very healthy." at bounding box center [277, 168] width 395 height 10
radio input "true"
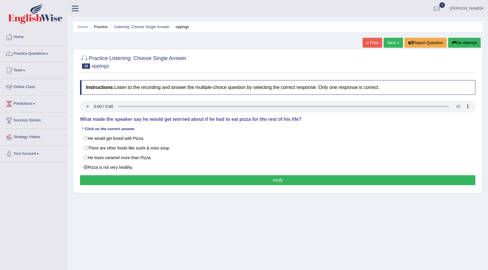
click at [149, 179] on button "Verify" at bounding box center [277, 181] width 395 height 10
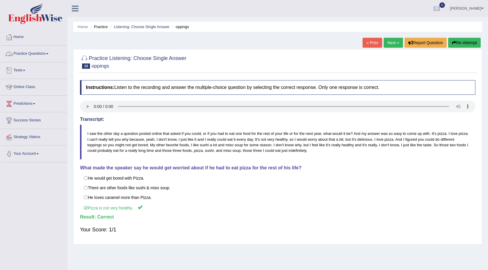
click at [45, 51] on link "Practice Questions" at bounding box center [33, 53] width 67 height 15
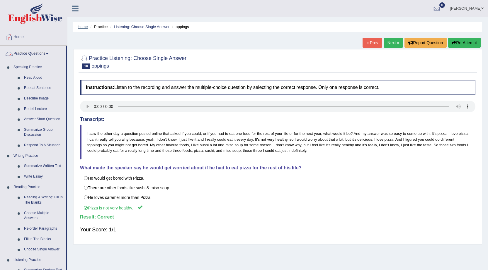
click at [87, 28] on link "Home" at bounding box center [83, 27] width 10 height 4
